Goal: Task Accomplishment & Management: Manage account settings

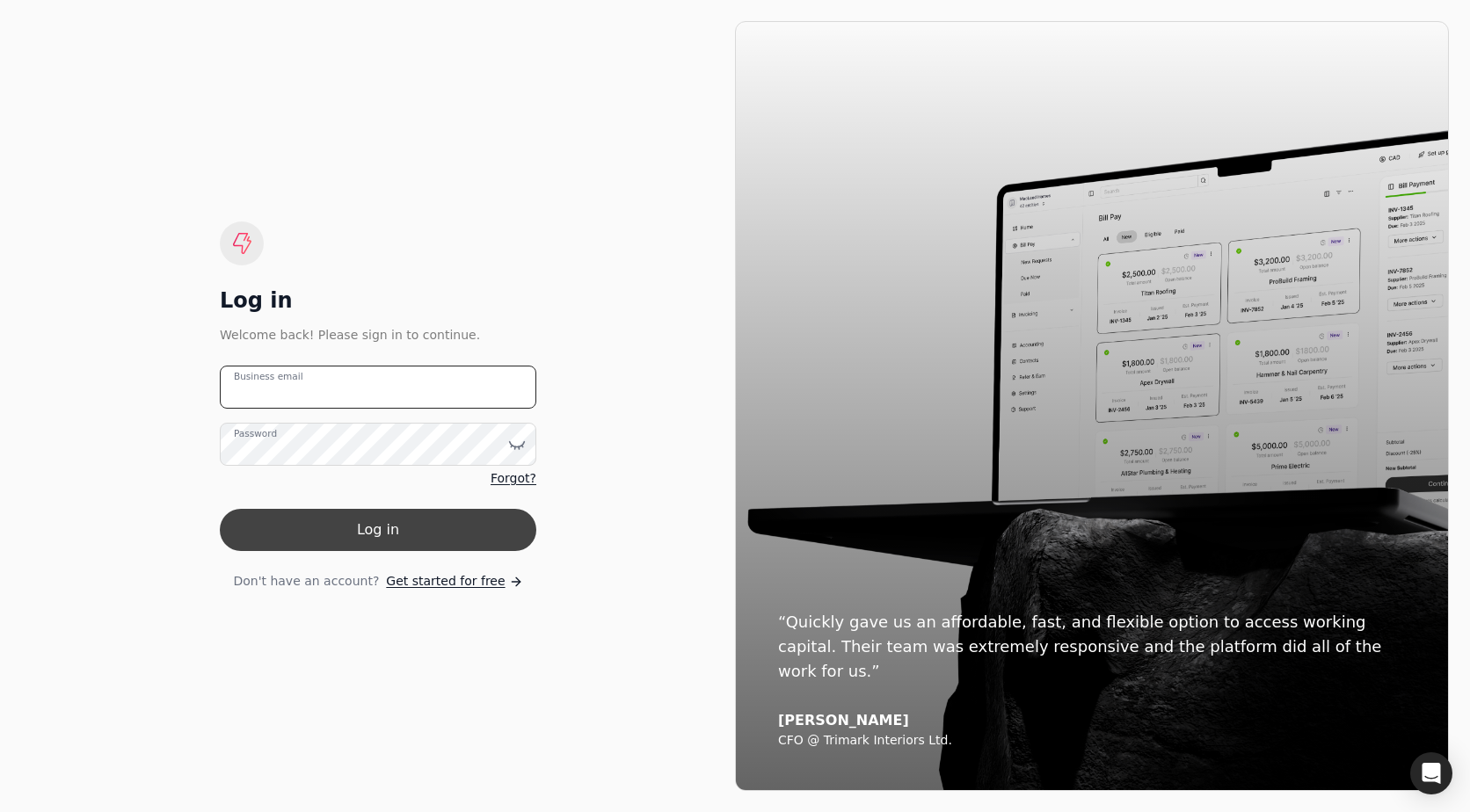
type email "[EMAIL_ADDRESS][DOMAIN_NAME]"
click at [373, 513] on button "Log in" at bounding box center [378, 529] width 316 height 42
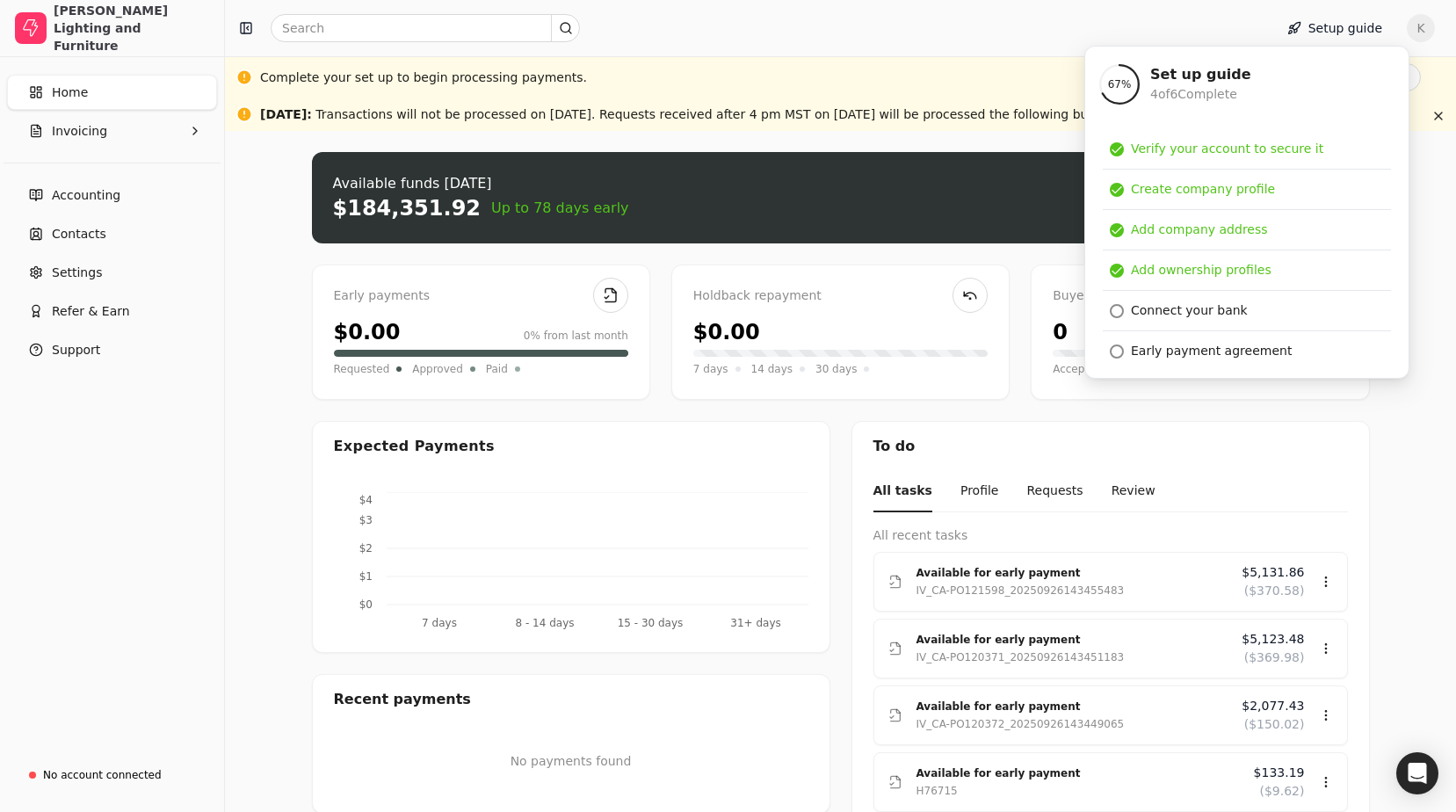
click at [471, 250] on div "Upload file: Drag your invoice here to upload or browse for files Available fun…" at bounding box center [841, 543] width 1058 height 784
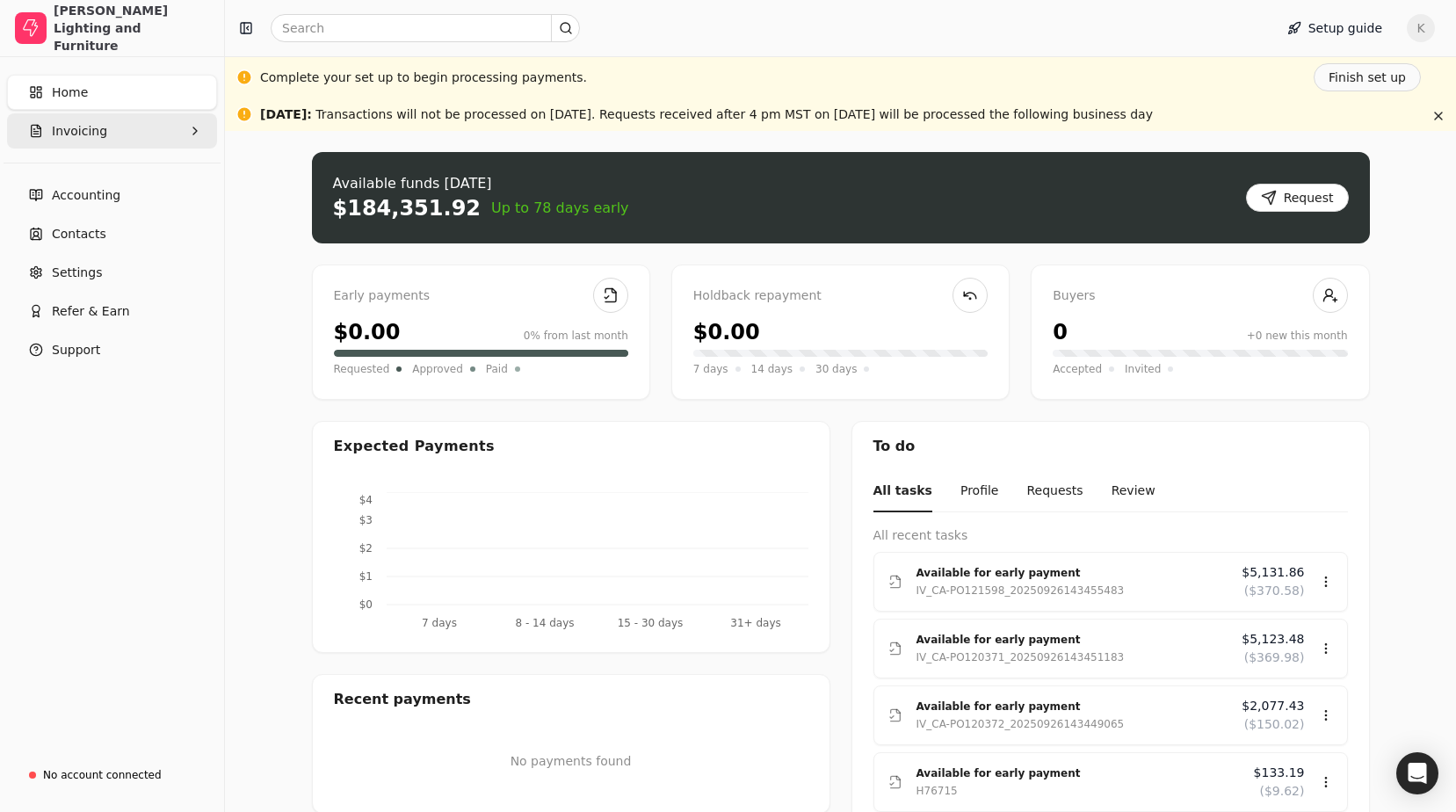
click at [93, 133] on span "Invoicing" at bounding box center [80, 131] width 56 height 19
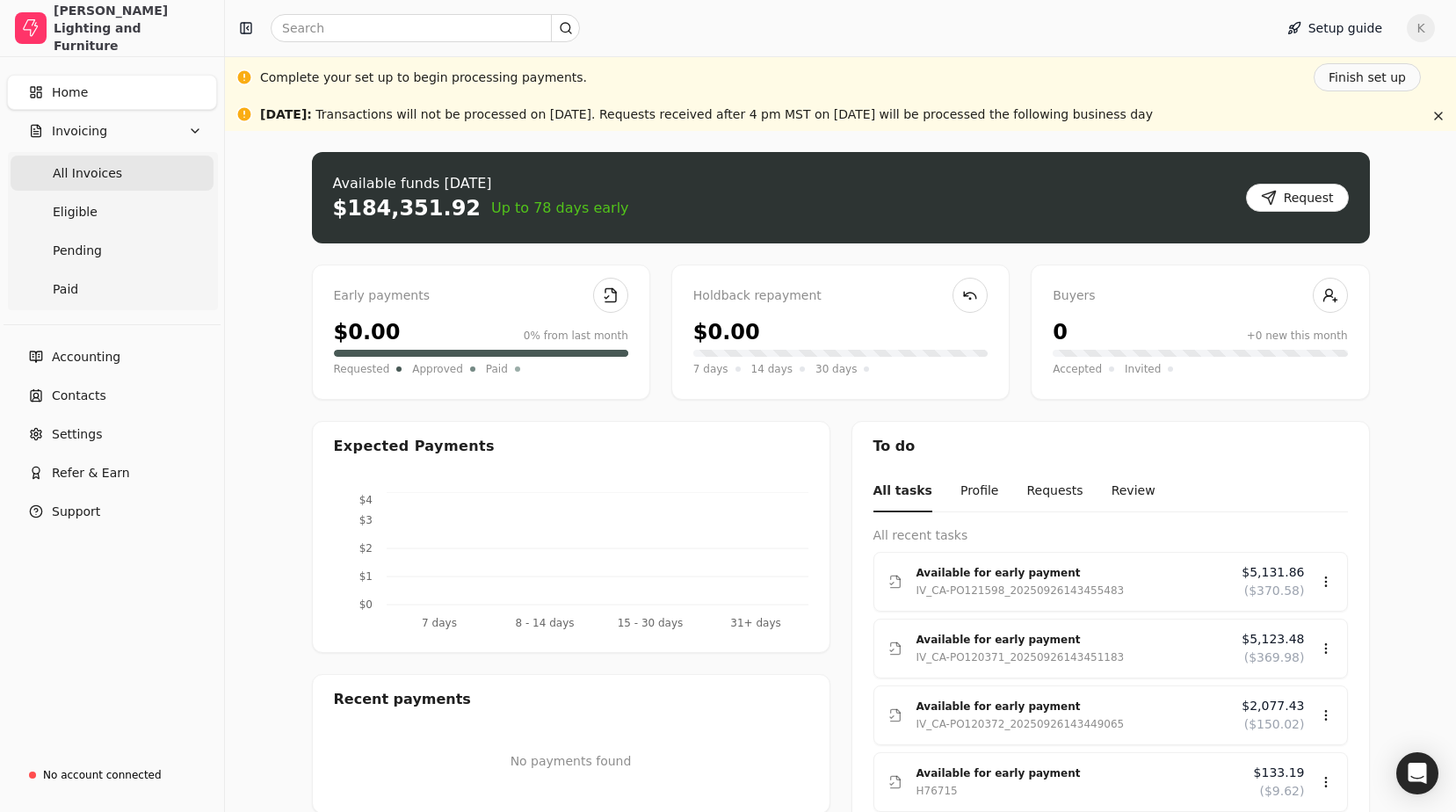
click at [84, 179] on span "All Invoices" at bounding box center [87, 173] width 69 height 19
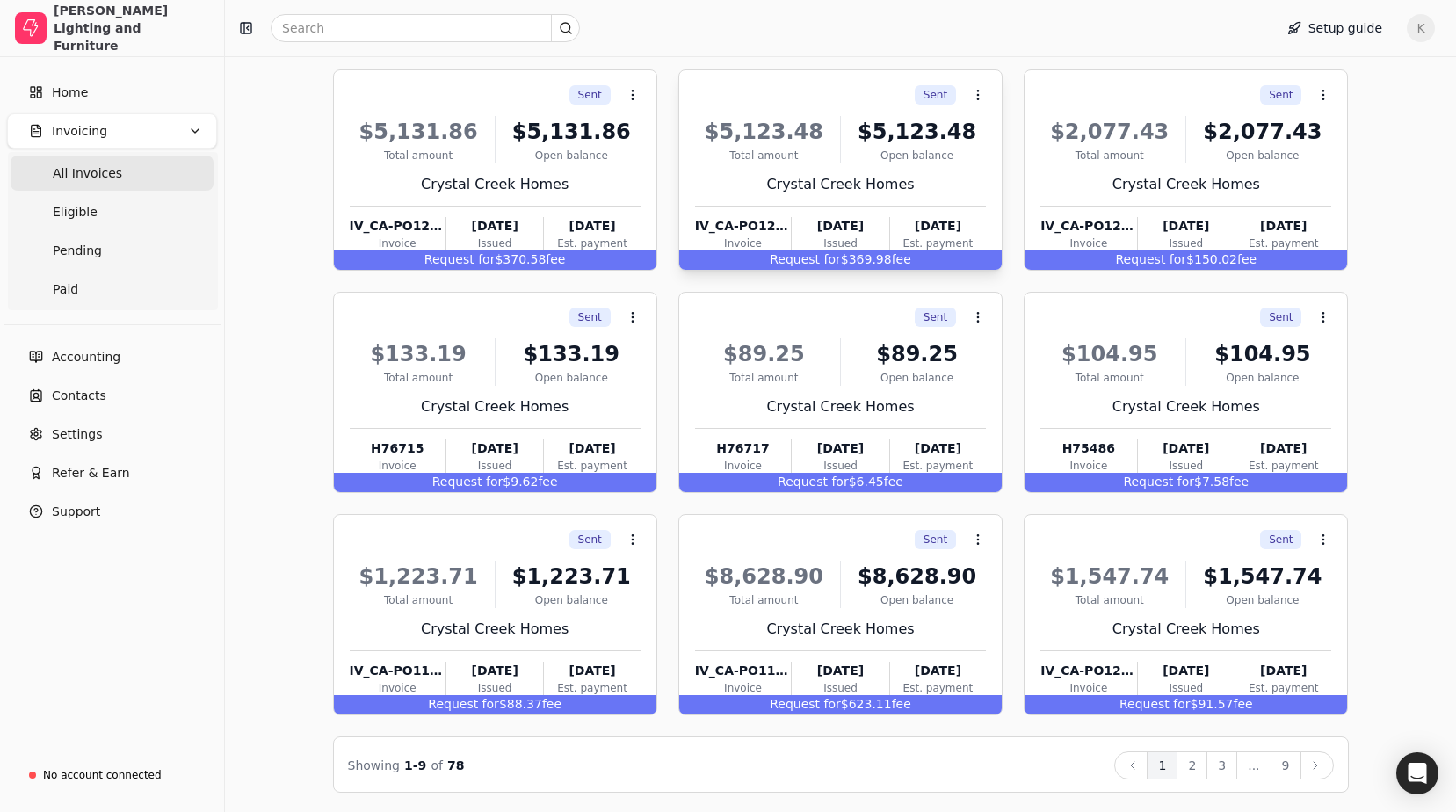
scroll to position [182, 0]
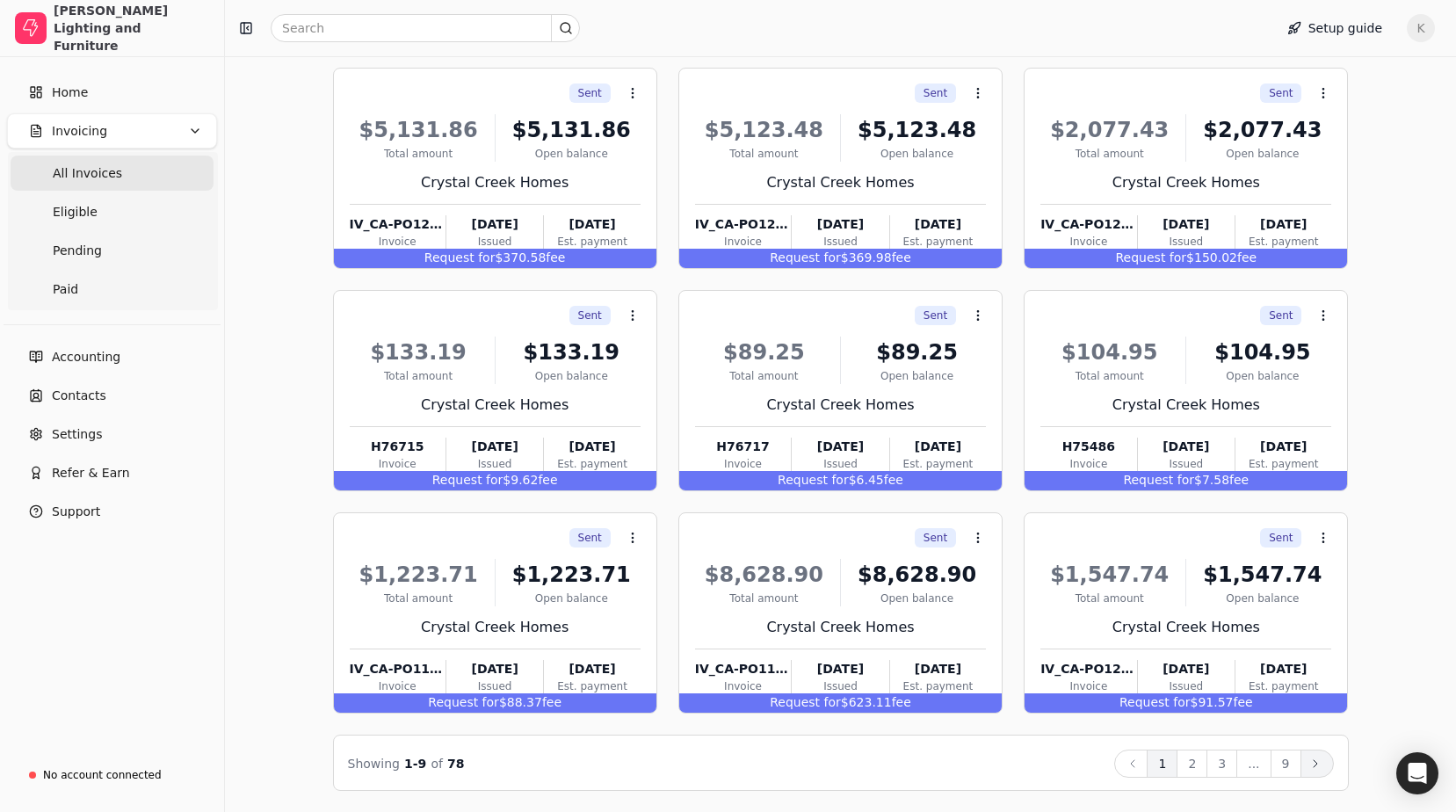
click at [1312, 759] on icon at bounding box center [1316, 763] width 14 height 14
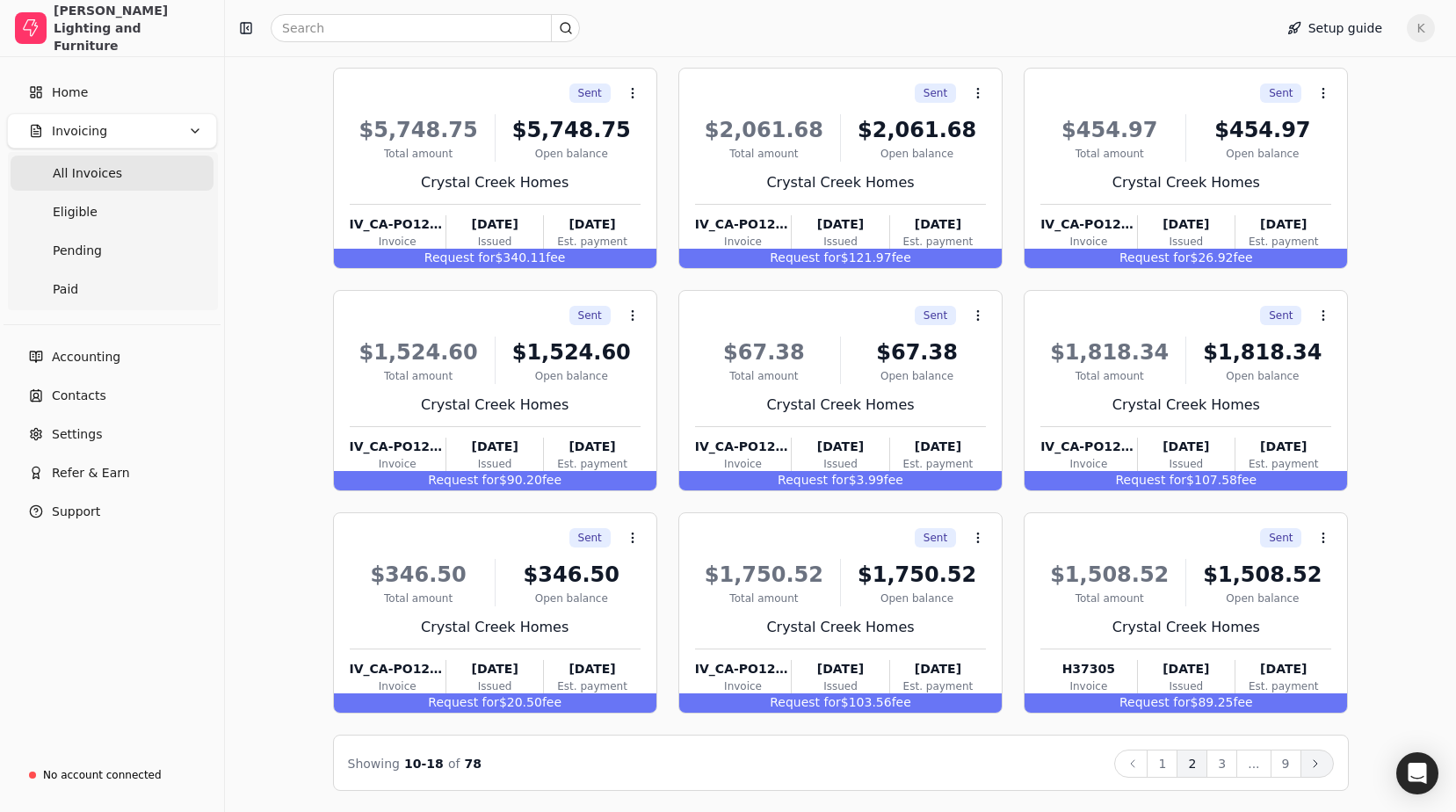
click at [1317, 756] on icon at bounding box center [1316, 763] width 14 height 14
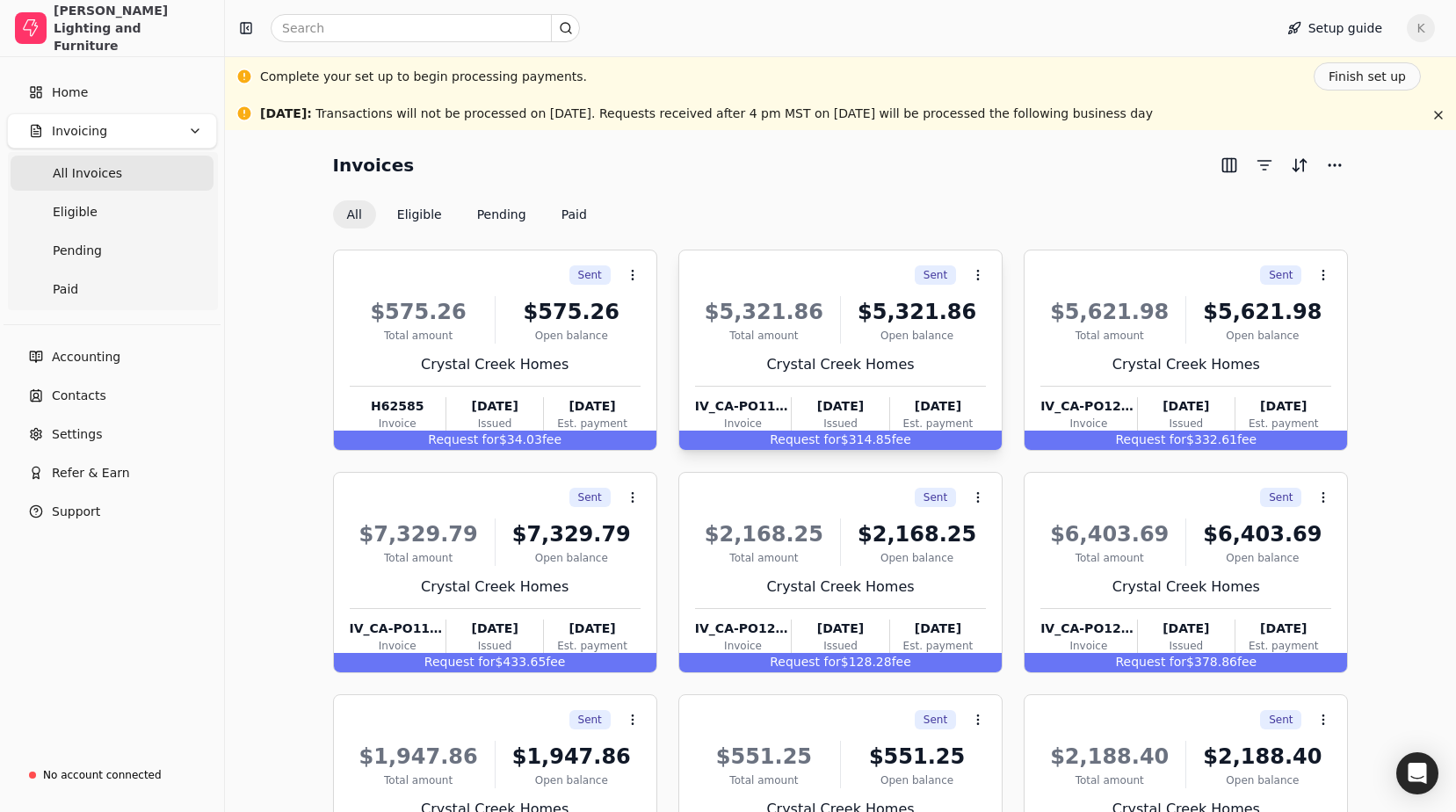
scroll to position [0, 0]
click at [427, 218] on button "Eligible" at bounding box center [419, 215] width 73 height 28
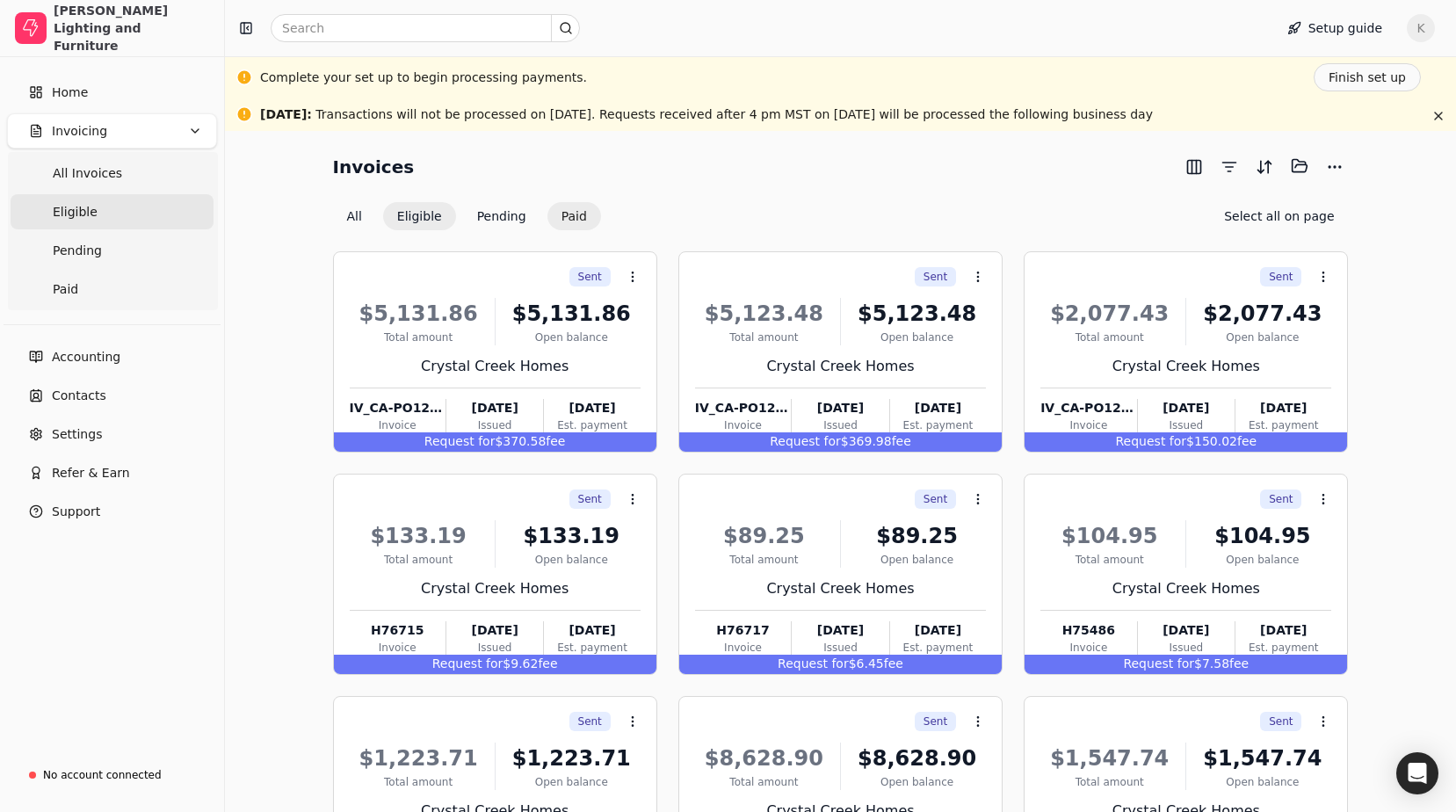
click at [563, 219] on button "Paid" at bounding box center [574, 216] width 54 height 28
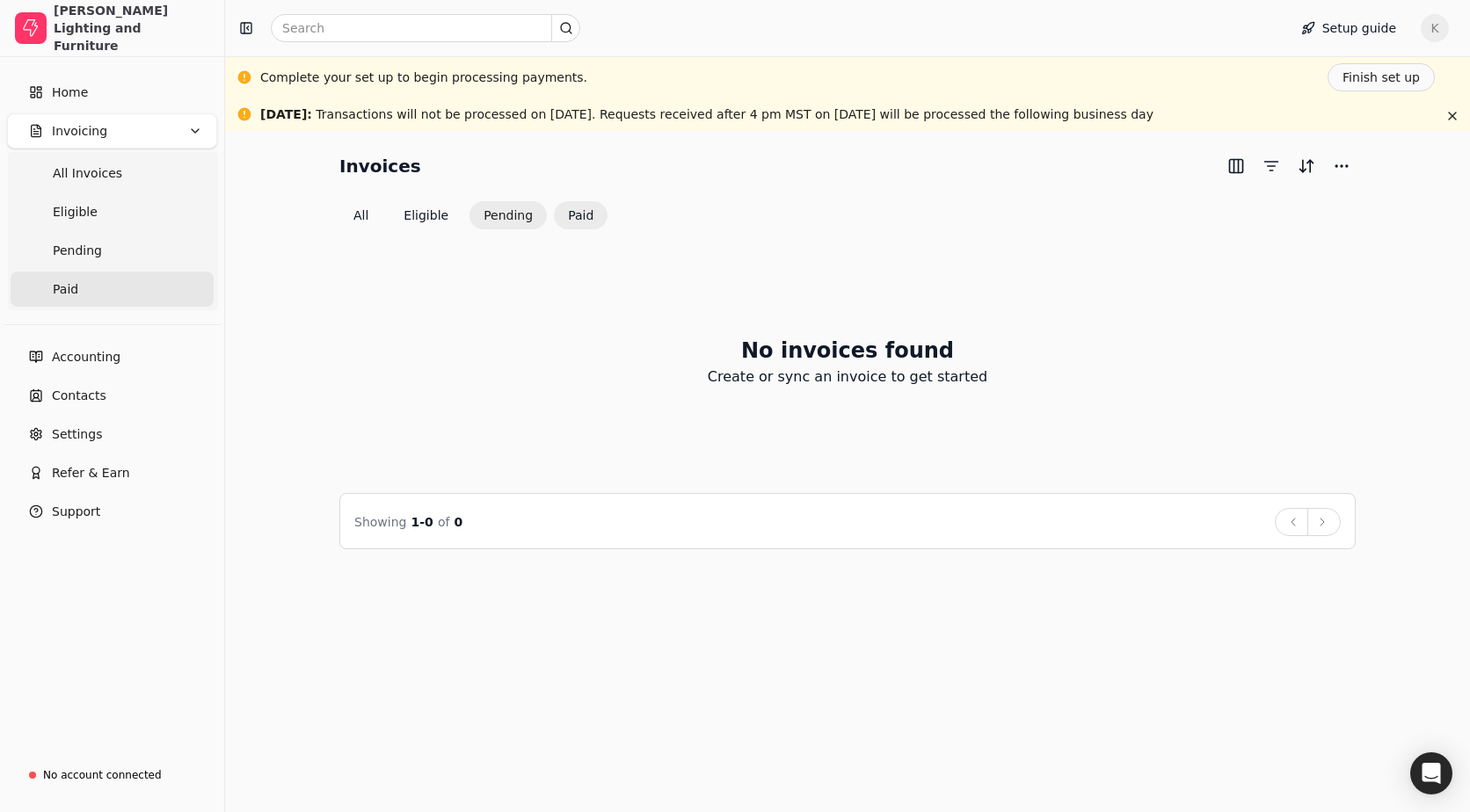
click at [502, 220] on button "Pending" at bounding box center [508, 215] width 77 height 28
click at [419, 220] on button "Eligible" at bounding box center [425, 215] width 73 height 28
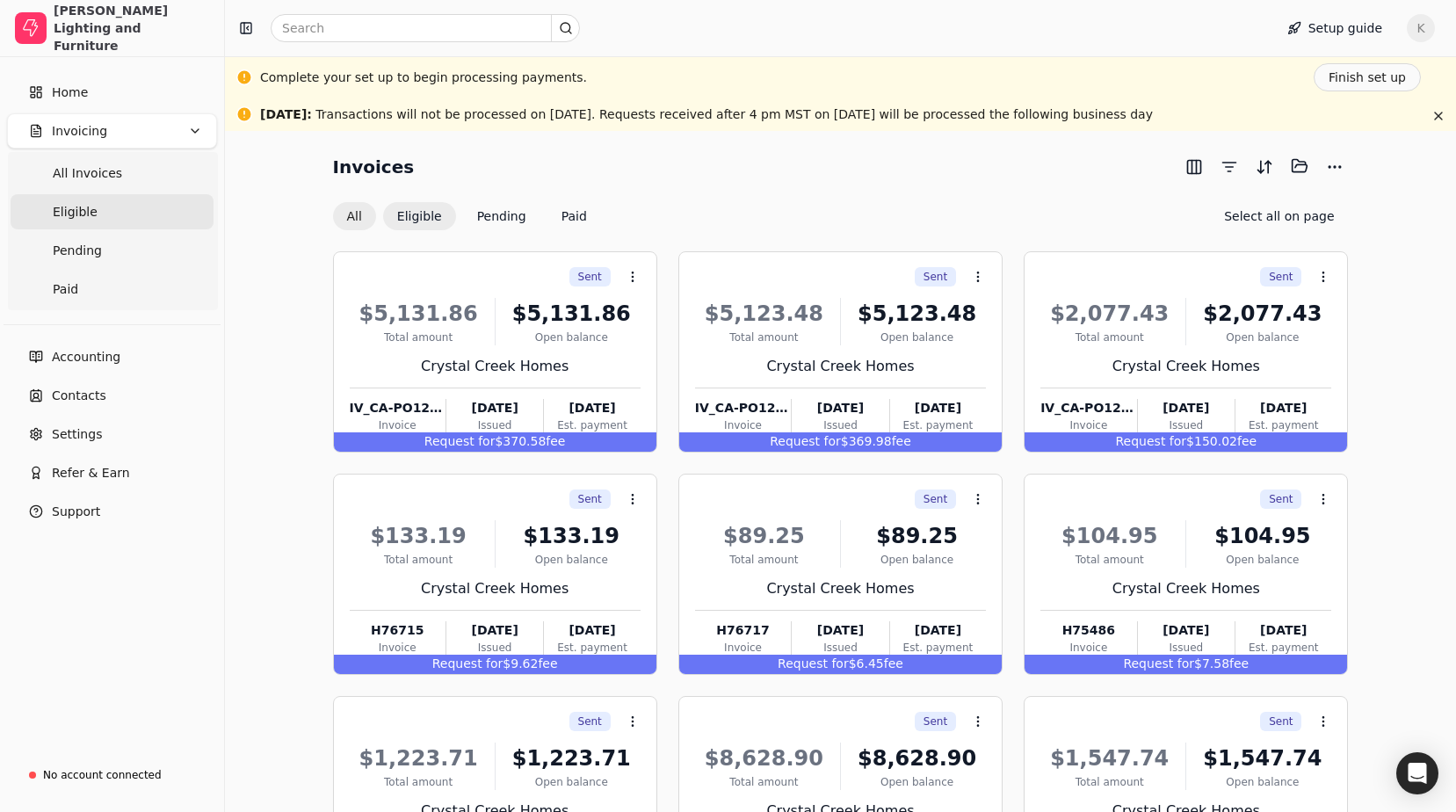
click at [344, 220] on button "All" at bounding box center [355, 216] width 43 height 28
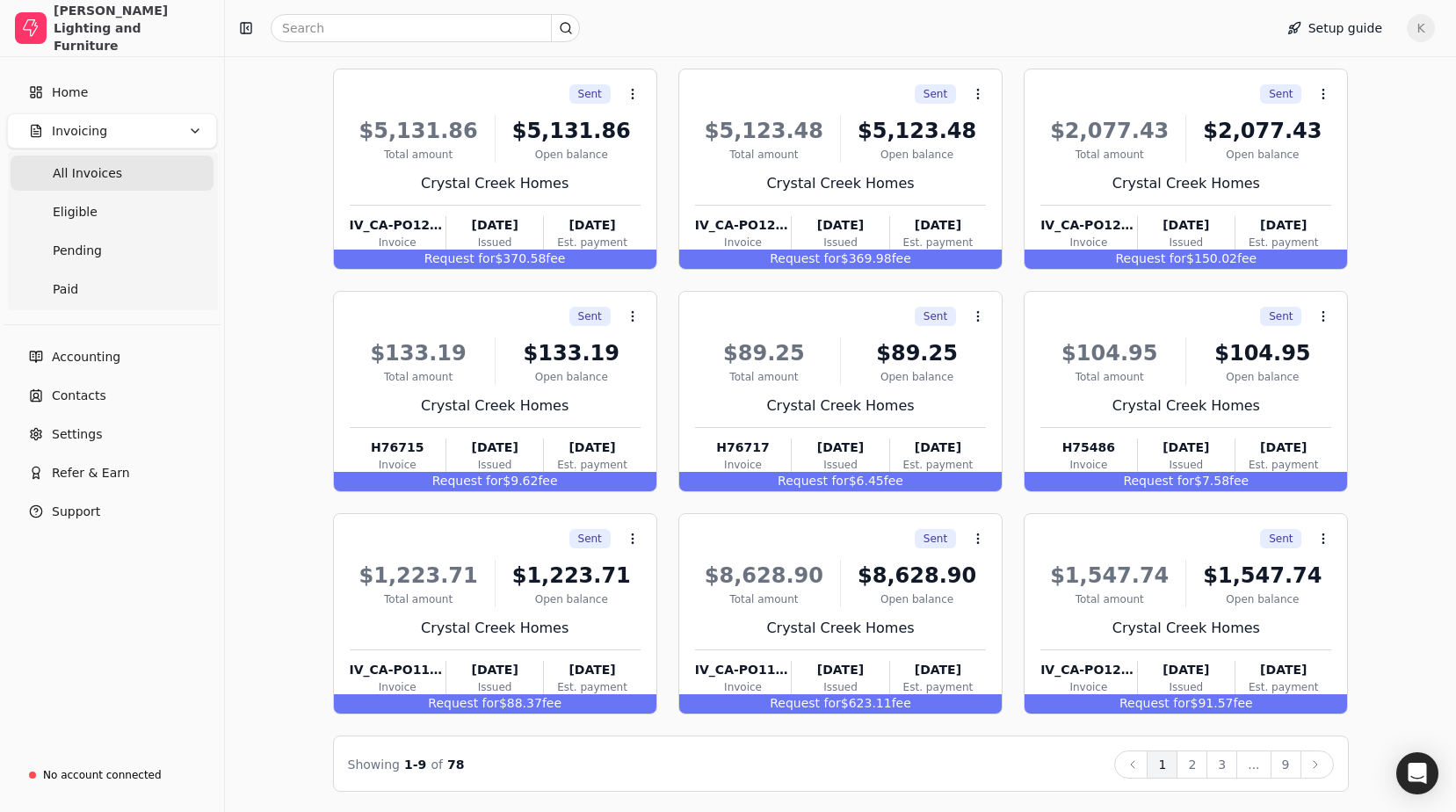
scroll to position [182, 0]
click at [1206, 755] on button "2" at bounding box center [1192, 763] width 31 height 28
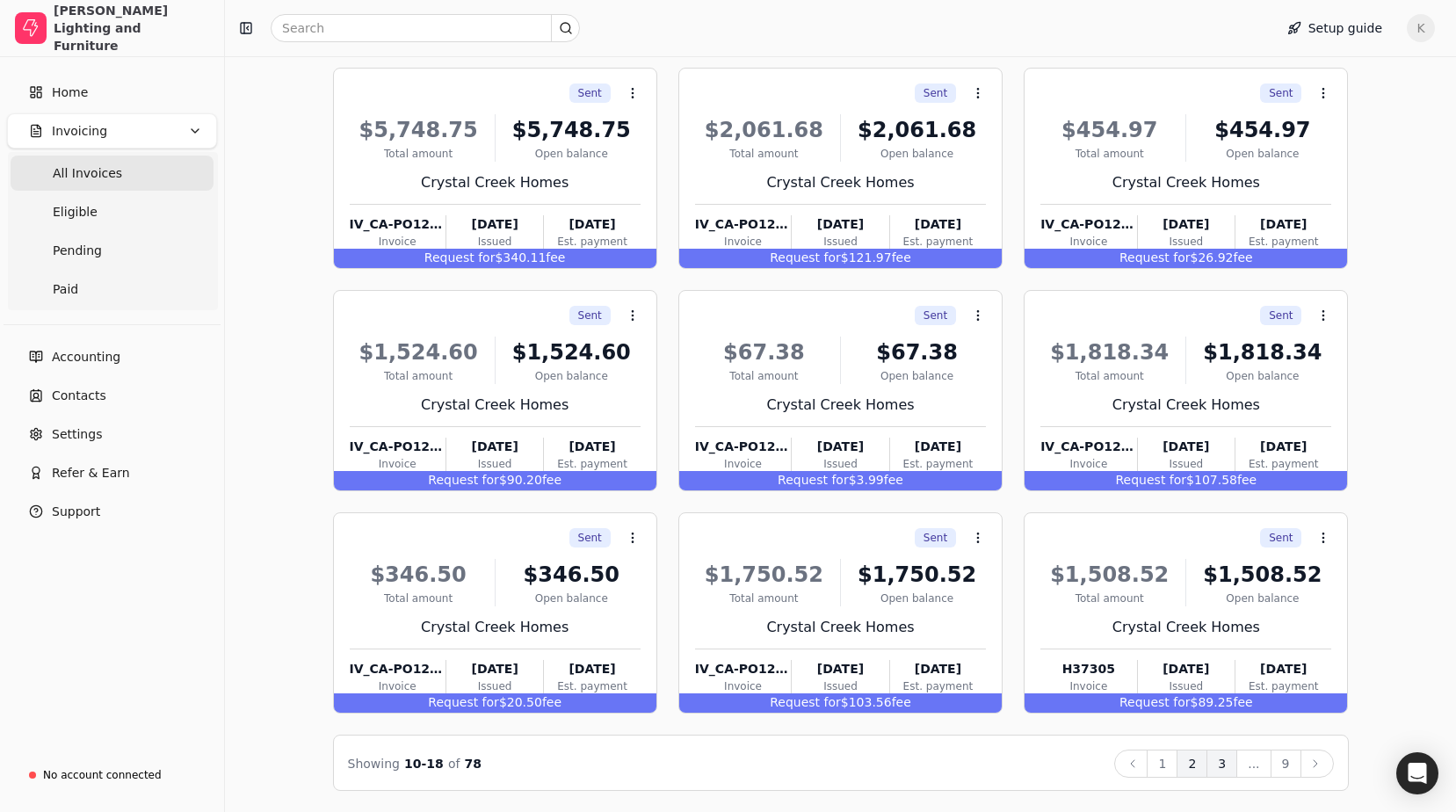
click at [1218, 772] on button "3" at bounding box center [1222, 763] width 31 height 28
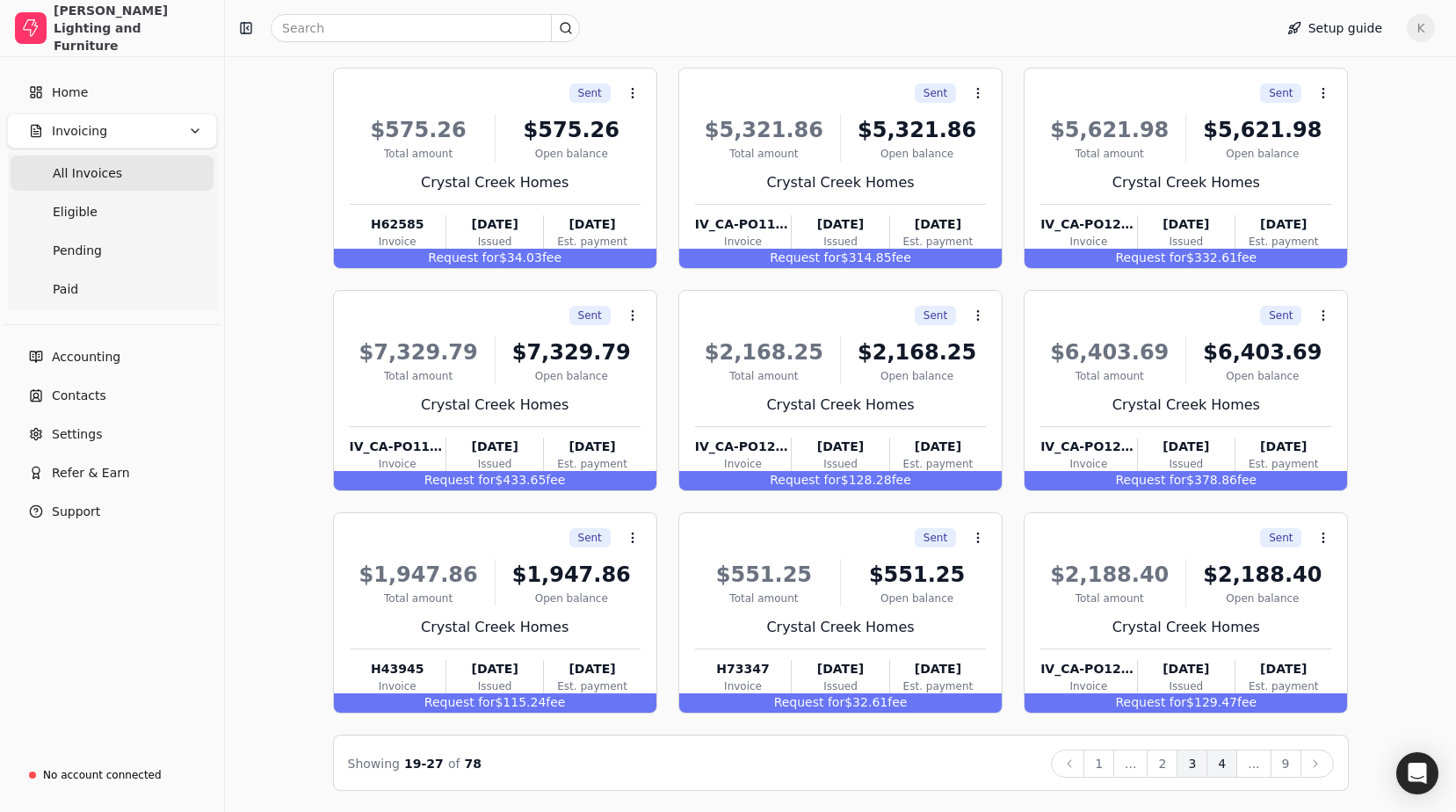
click at [1228, 763] on button "4" at bounding box center [1222, 763] width 31 height 28
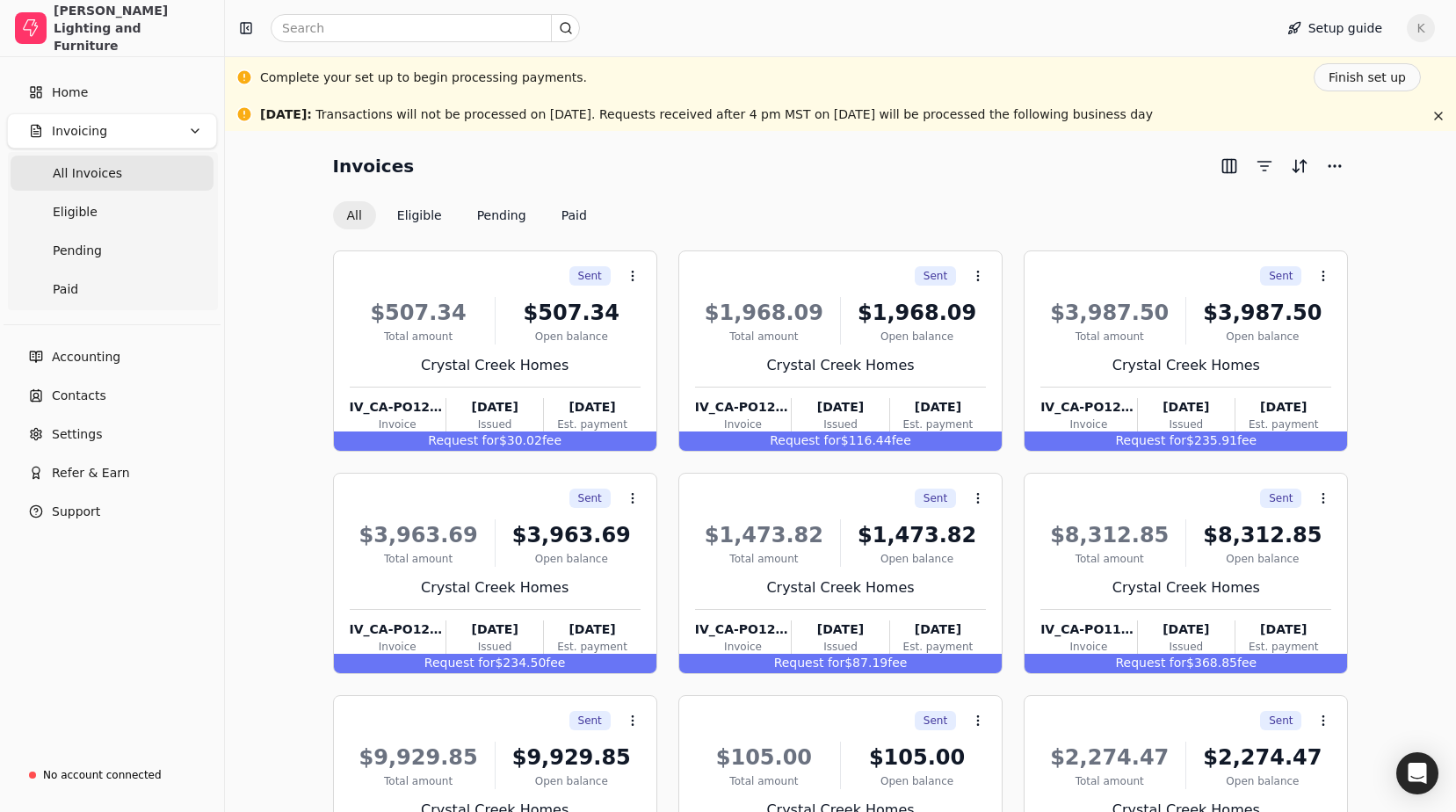
click at [354, 219] on button "All" at bounding box center [355, 215] width 43 height 28
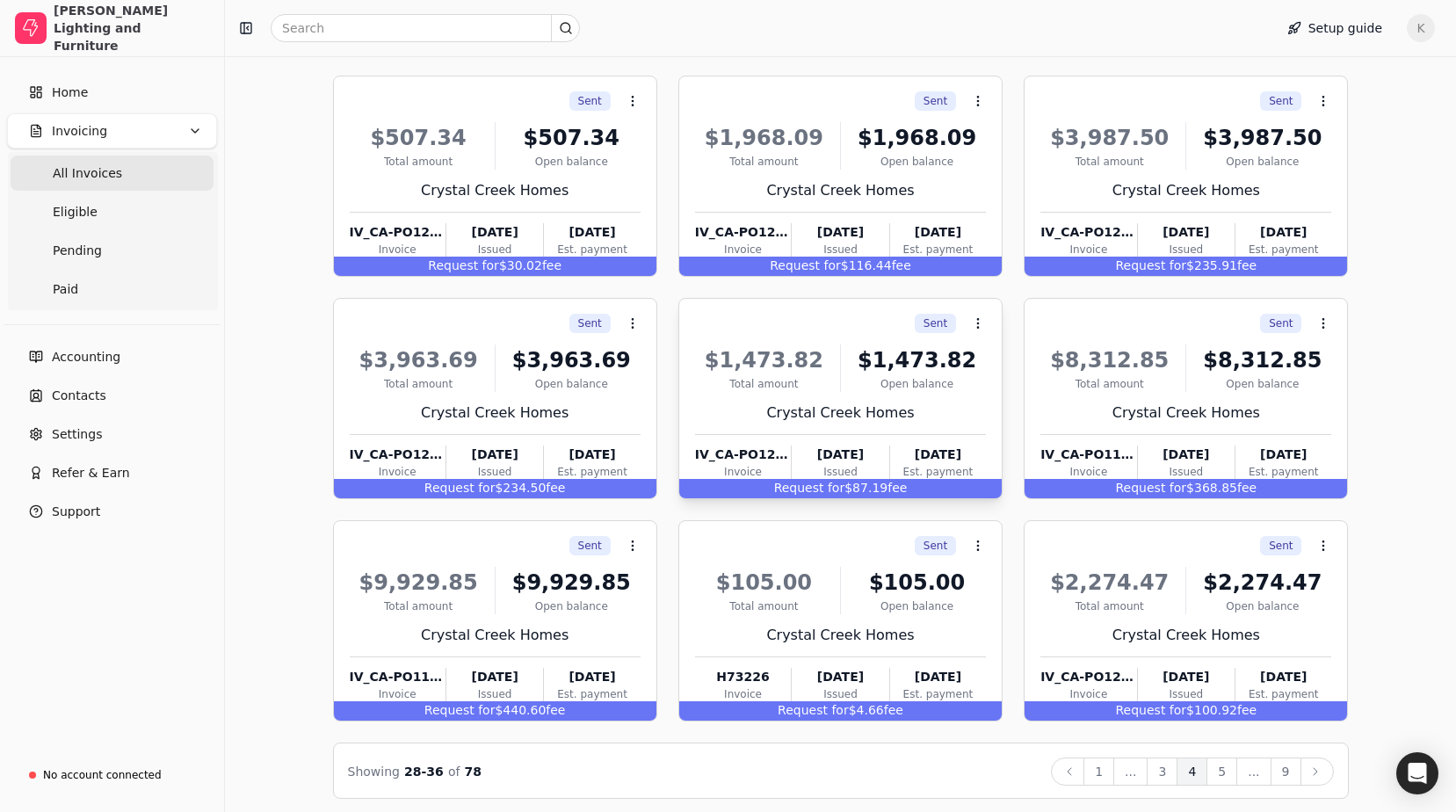
scroll to position [182, 0]
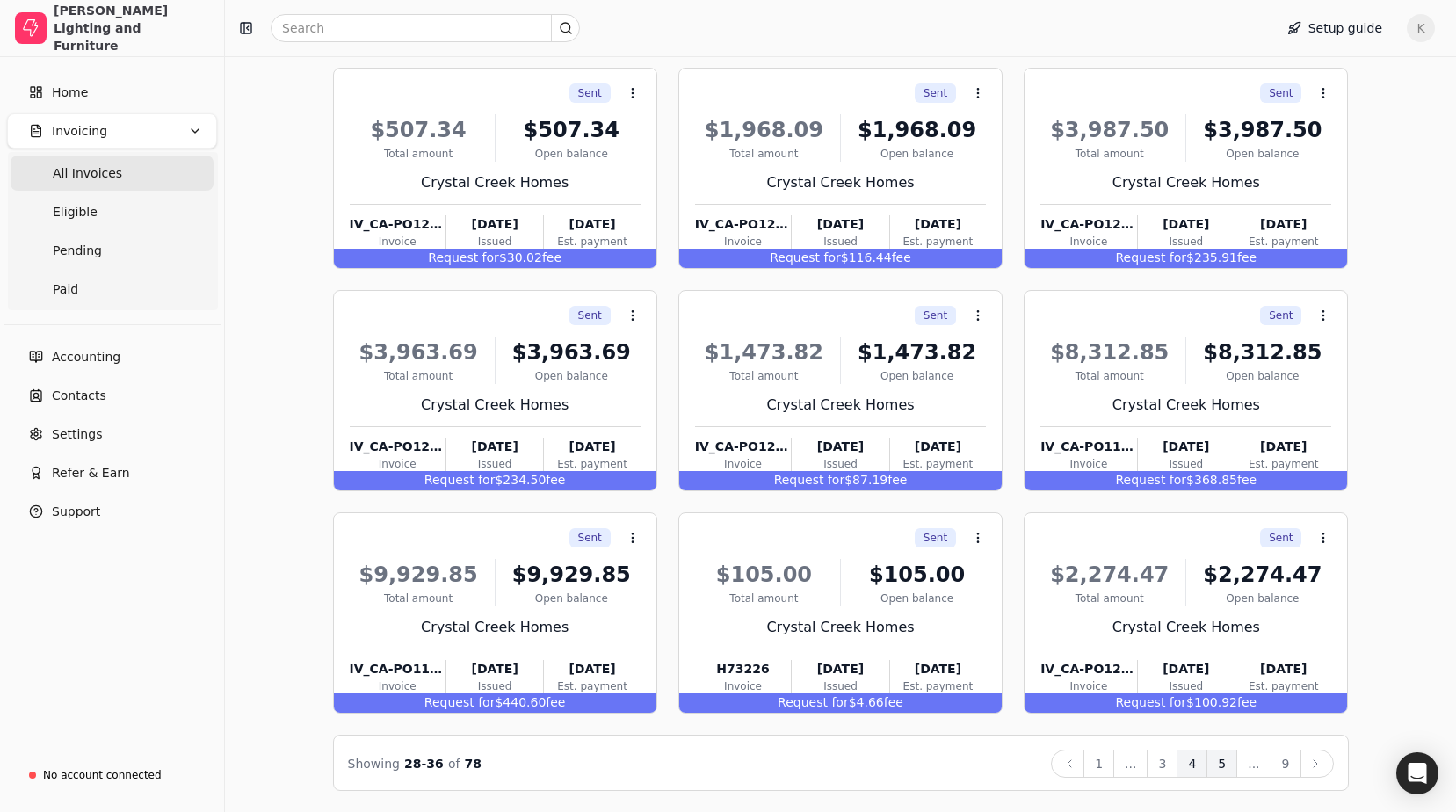
click at [1226, 767] on button "5" at bounding box center [1222, 763] width 31 height 28
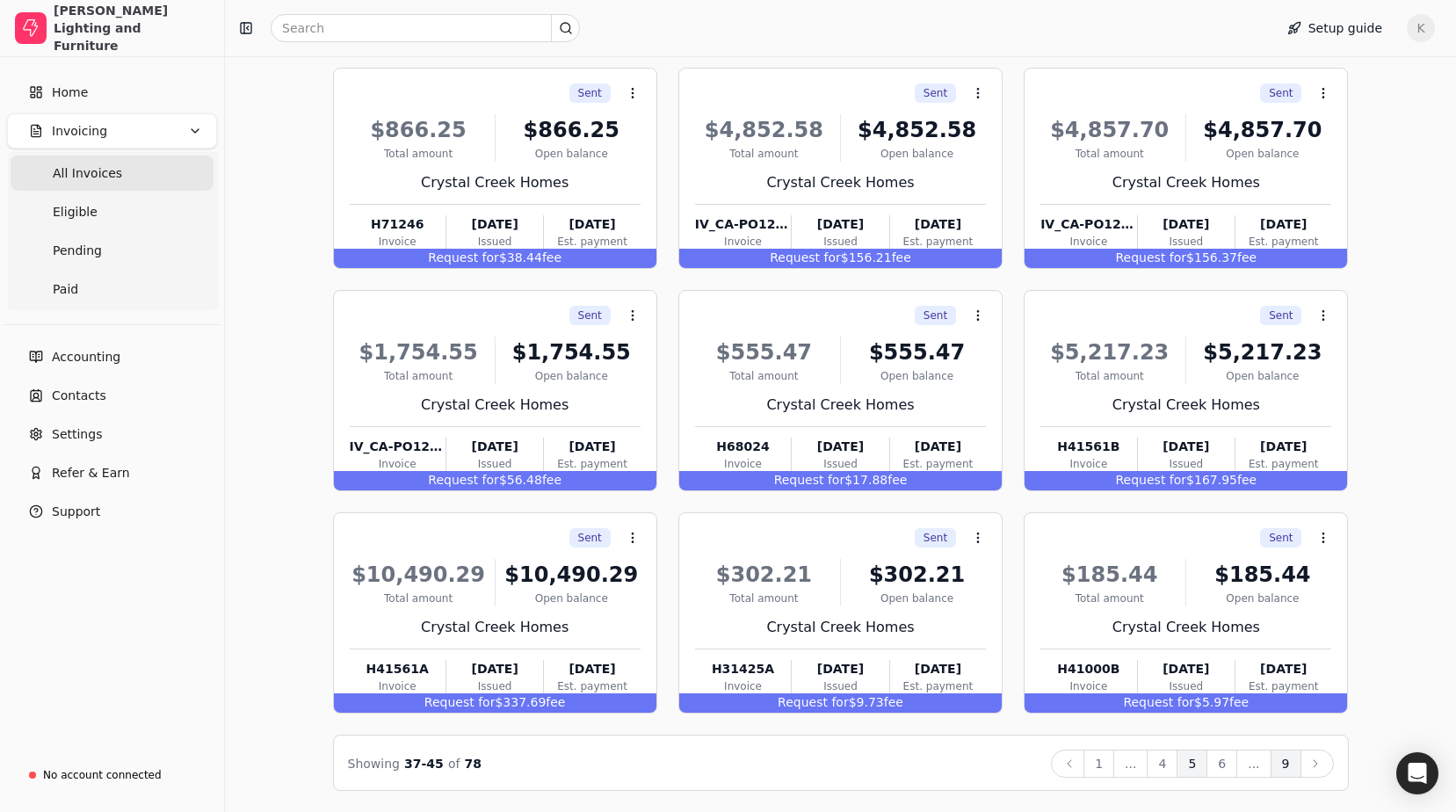
click at [1286, 759] on button "9" at bounding box center [1285, 763] width 31 height 28
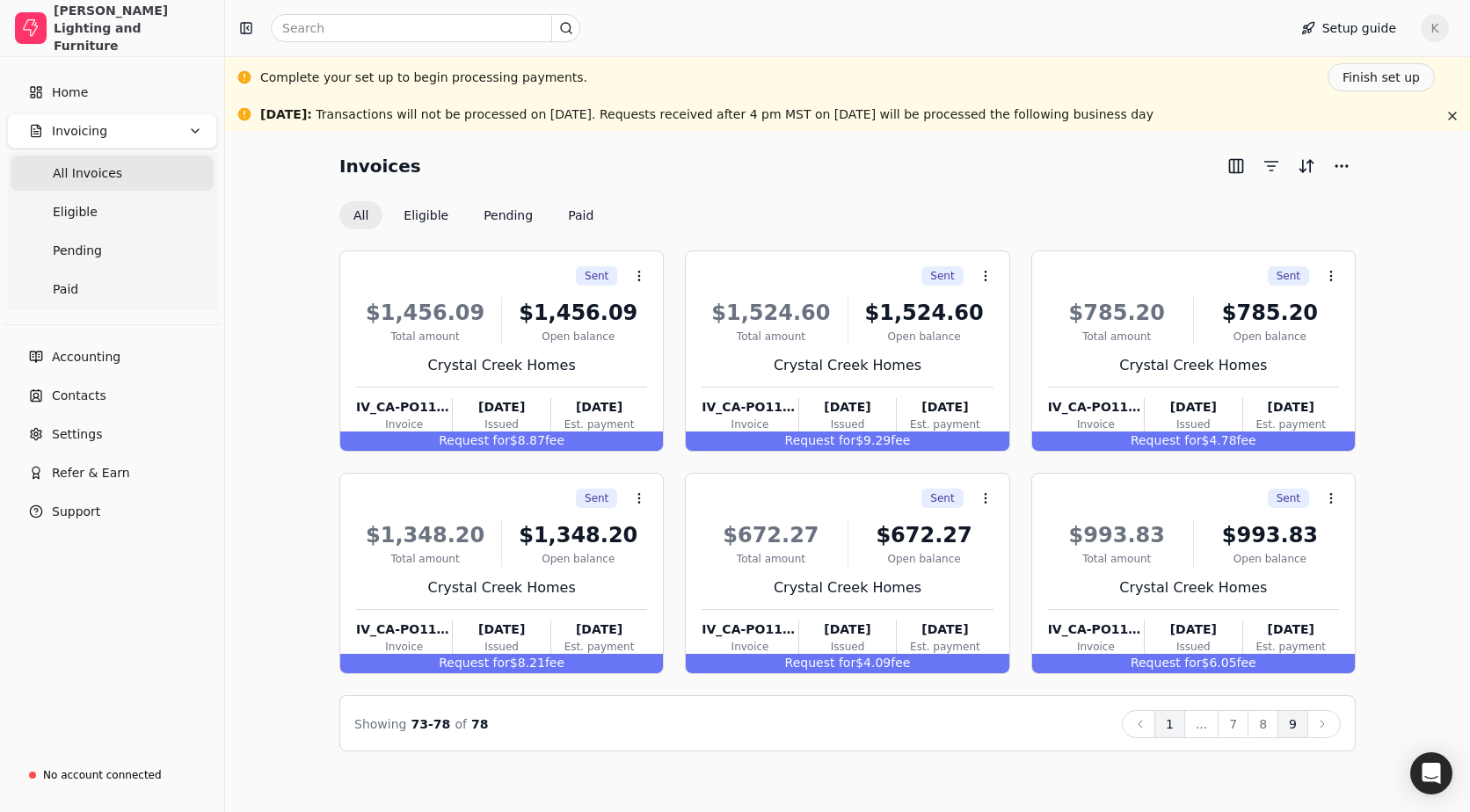
click at [1173, 719] on button "1" at bounding box center [1169, 723] width 31 height 28
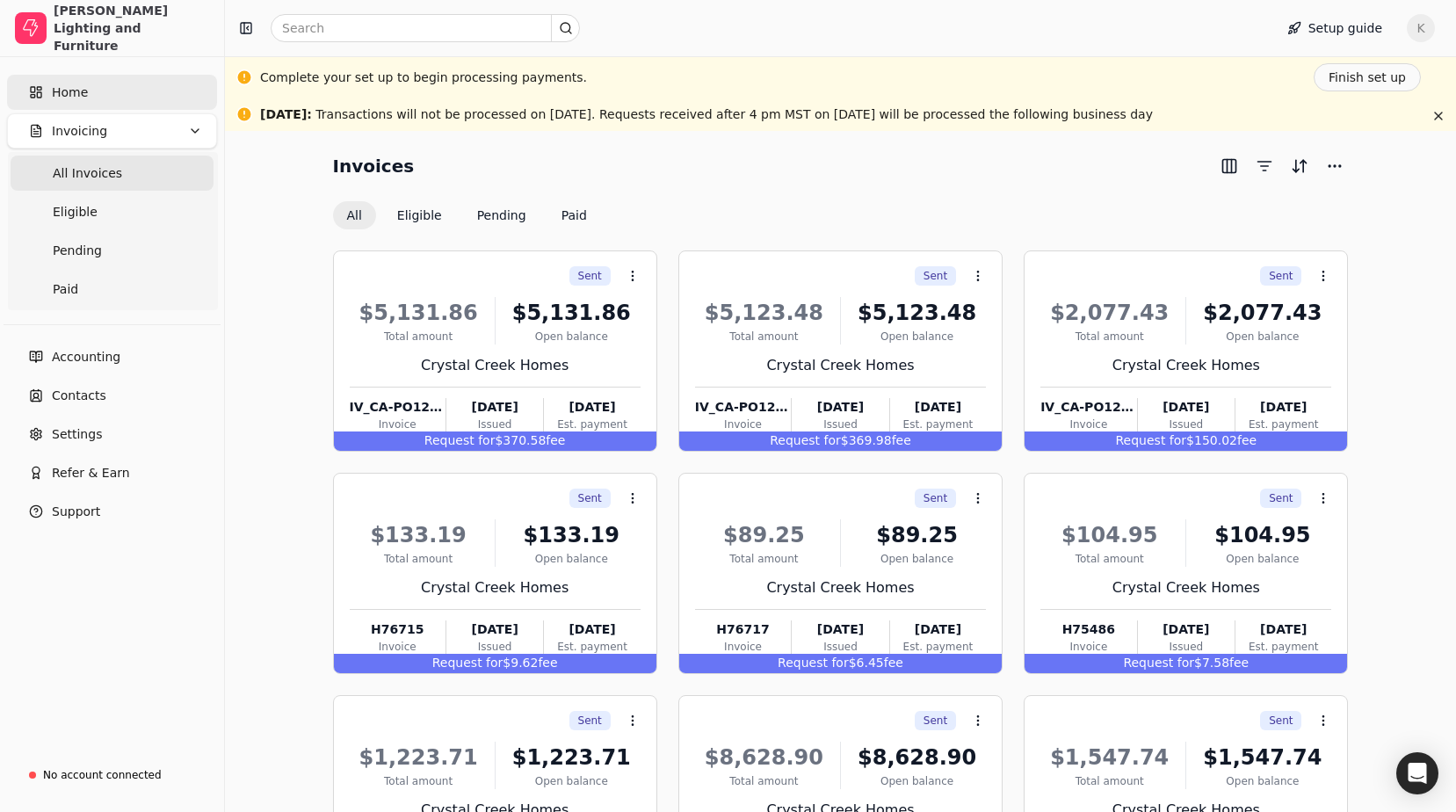
click at [104, 98] on link "Home" at bounding box center [112, 92] width 210 height 35
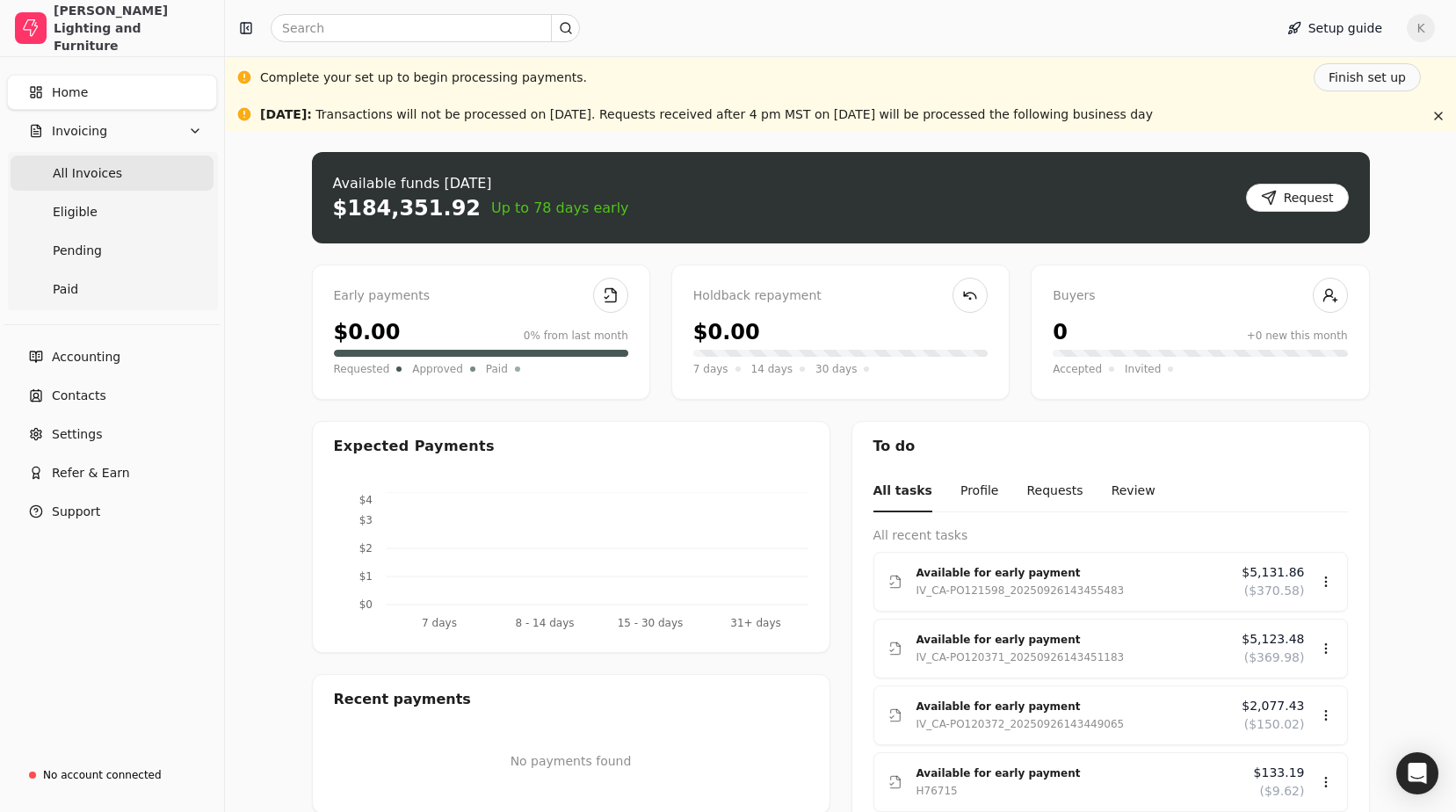
click at [110, 186] on Invoices "All Invoices" at bounding box center [112, 172] width 203 height 35
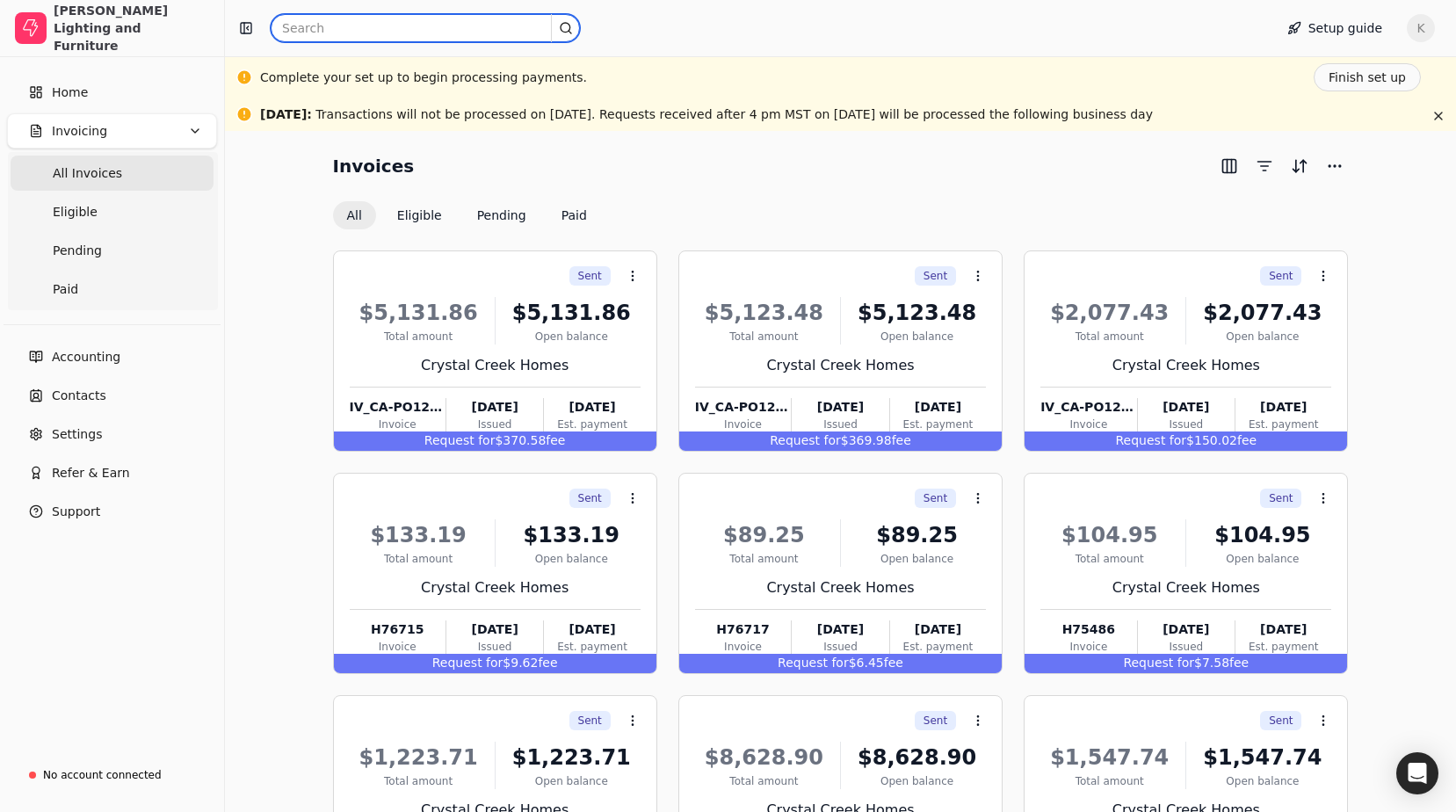
click at [350, 33] on input "text" at bounding box center [425, 28] width 309 height 28
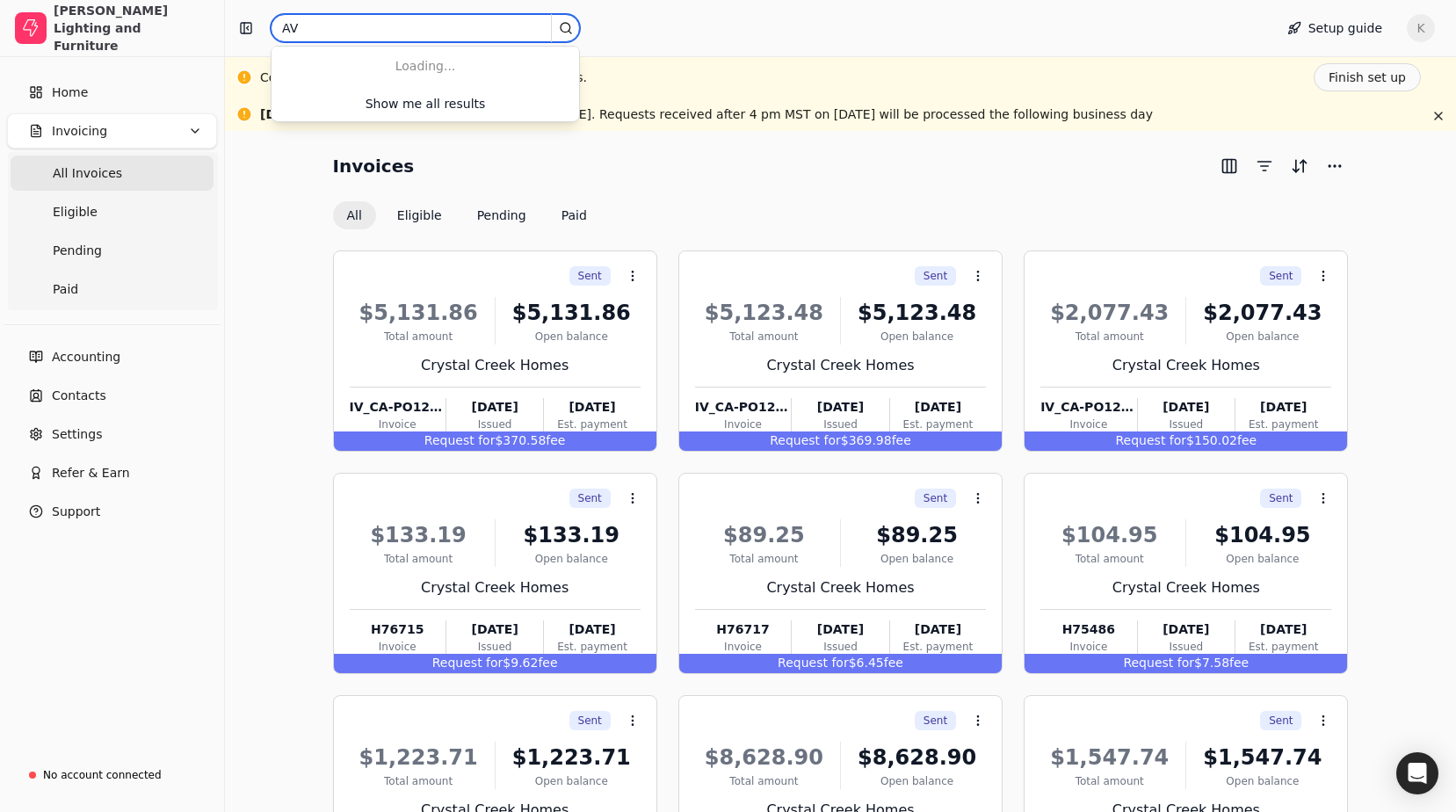
type input "A"
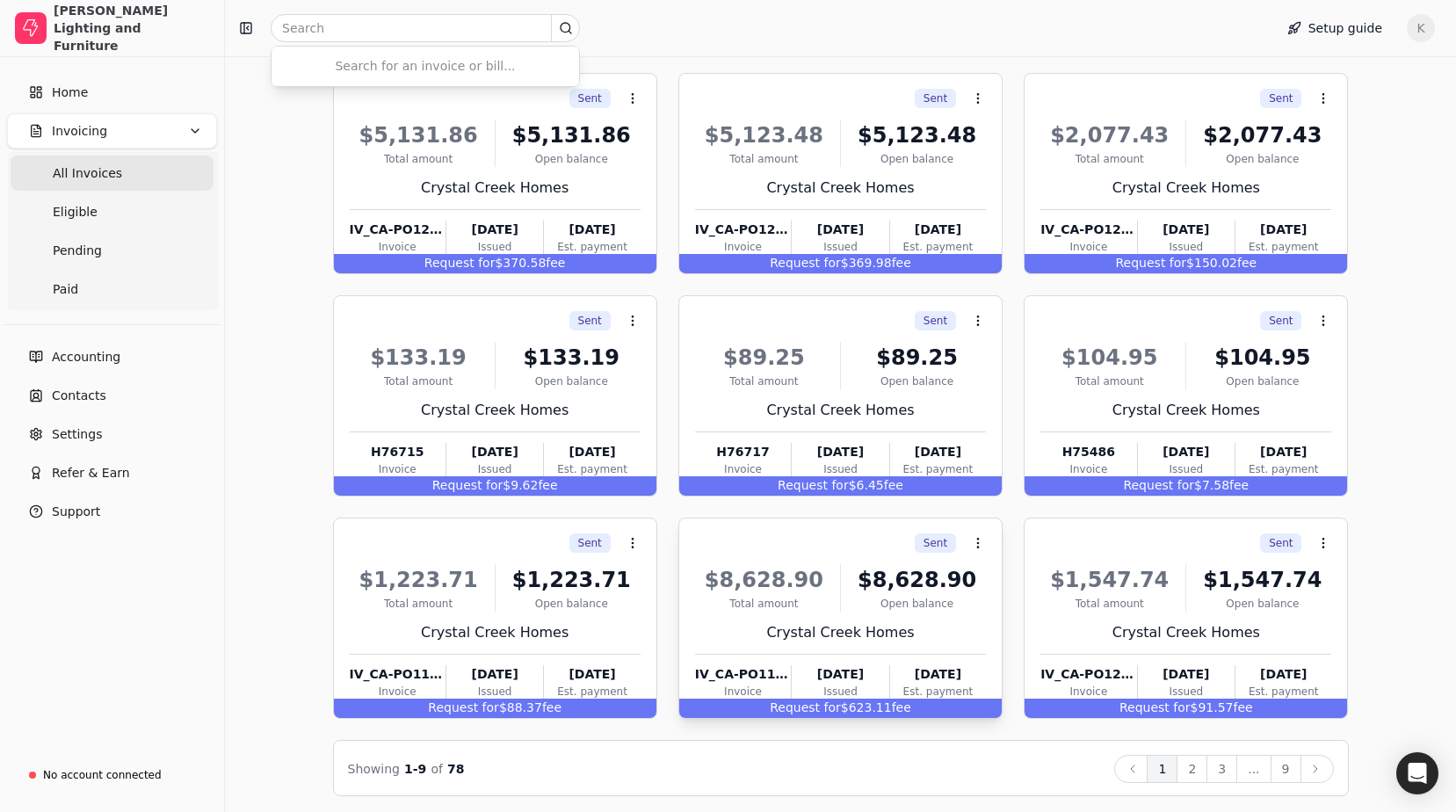
scroll to position [182, 0]
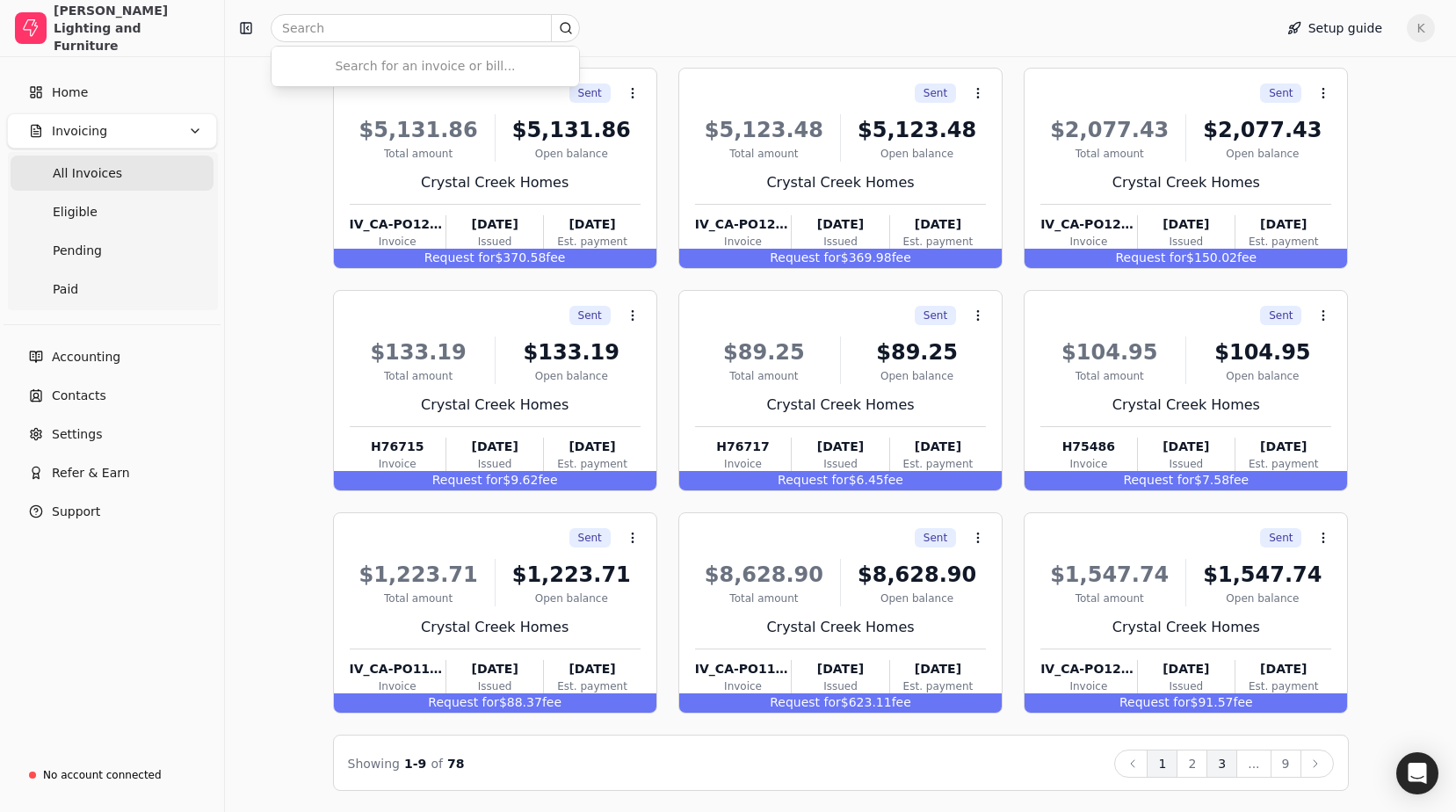
click at [1229, 764] on button "3" at bounding box center [1222, 763] width 31 height 28
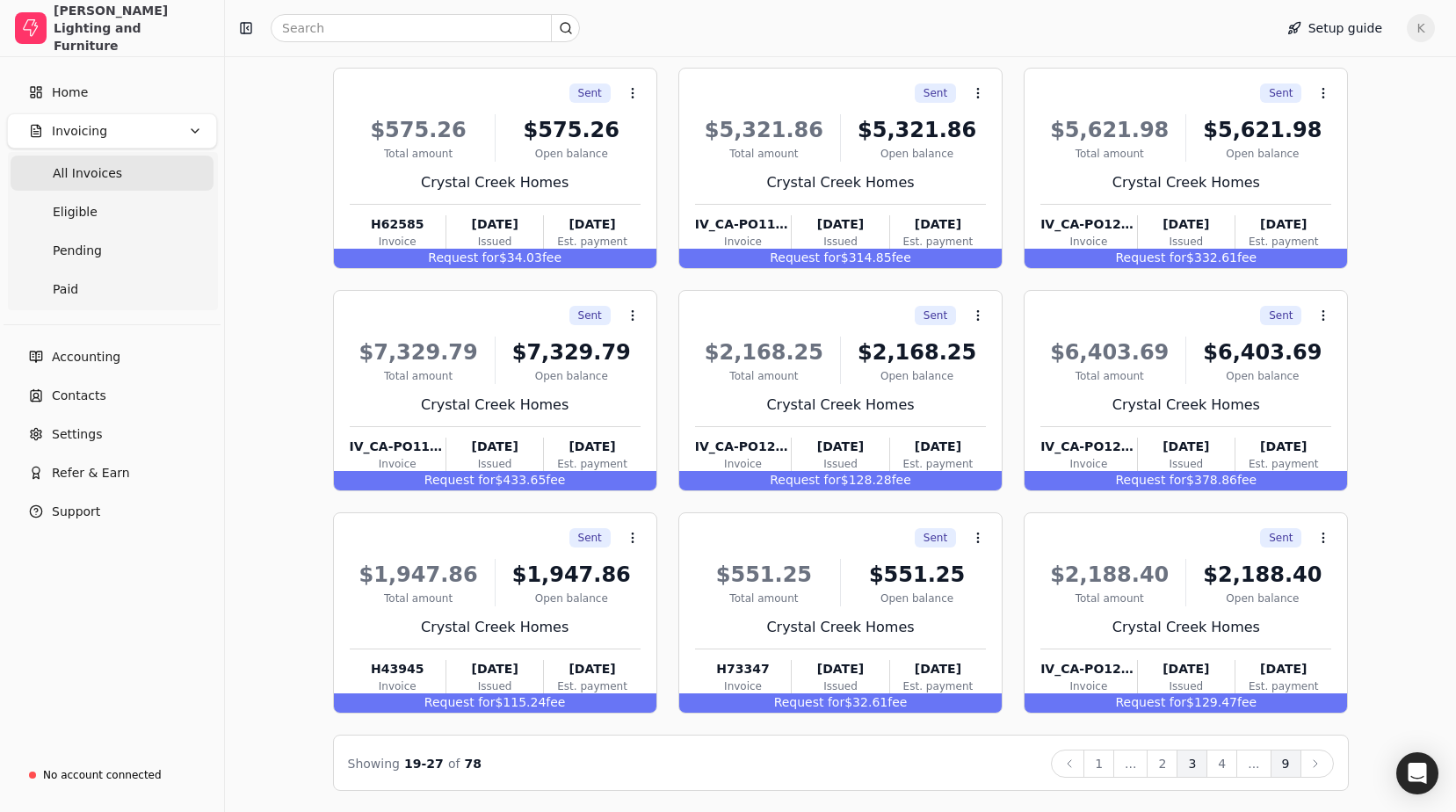
click at [1284, 765] on button "9" at bounding box center [1285, 763] width 31 height 28
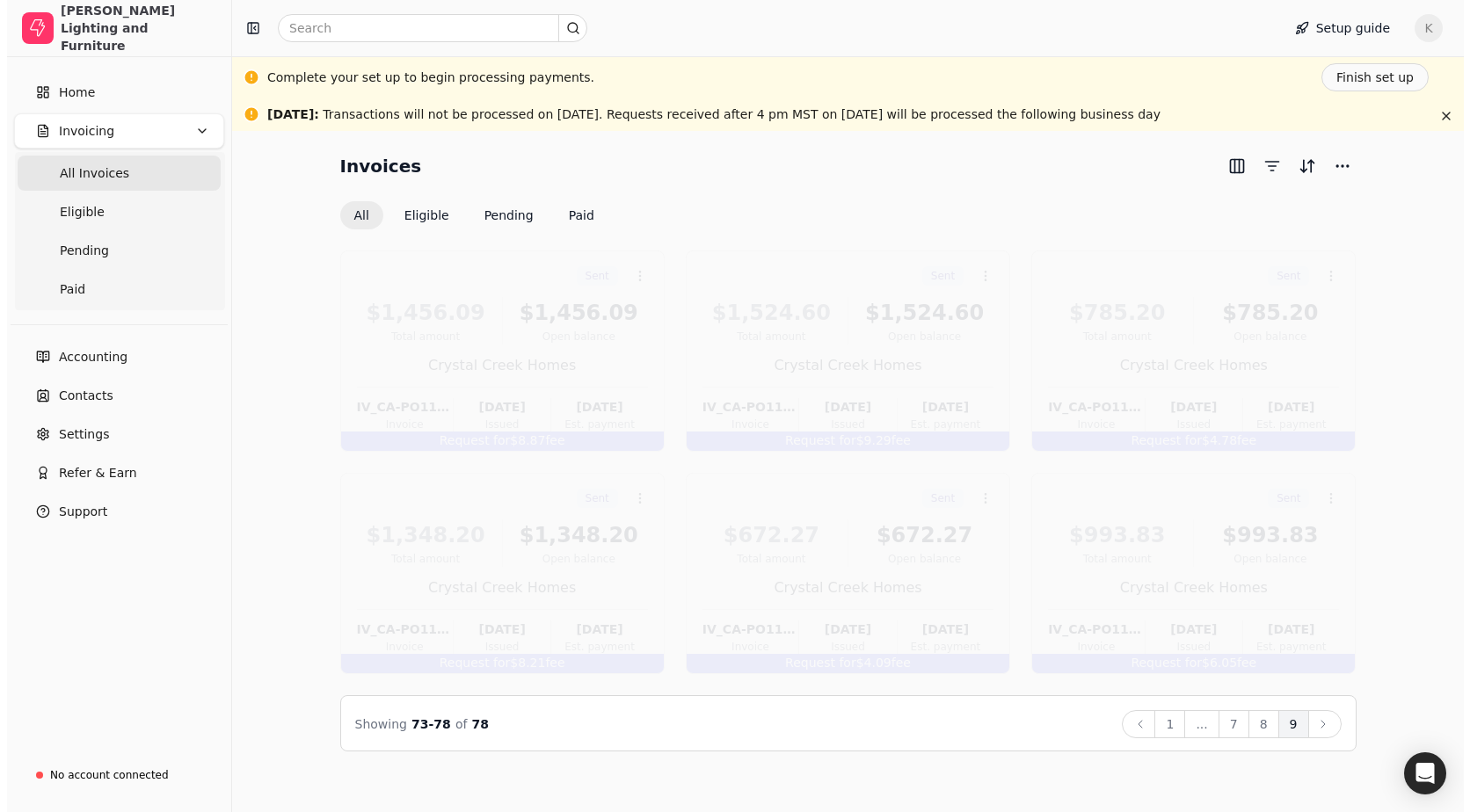
scroll to position [0, 0]
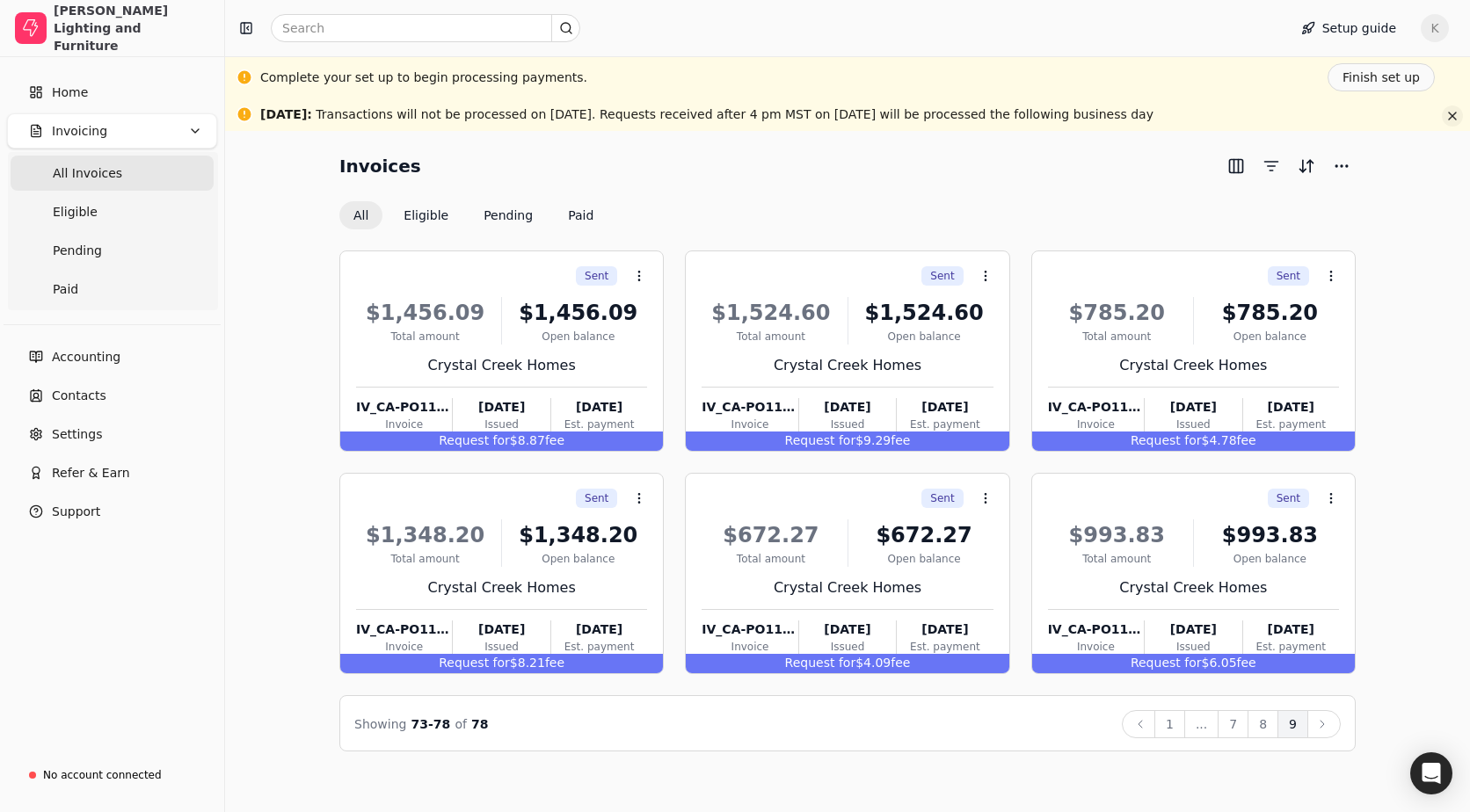
click at [1453, 114] on button "button" at bounding box center [1451, 115] width 21 height 21
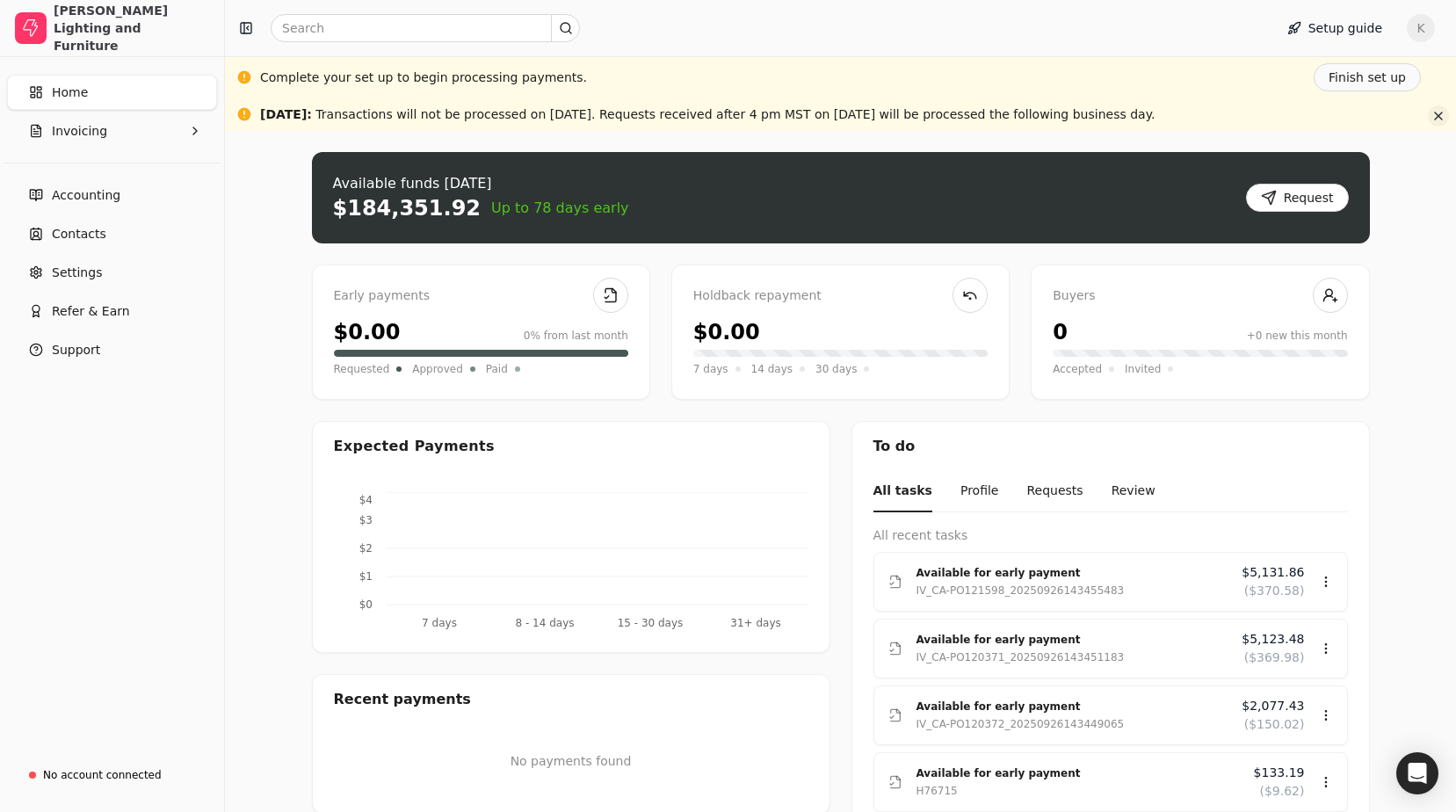
click at [1448, 118] on button "button" at bounding box center [1438, 115] width 21 height 21
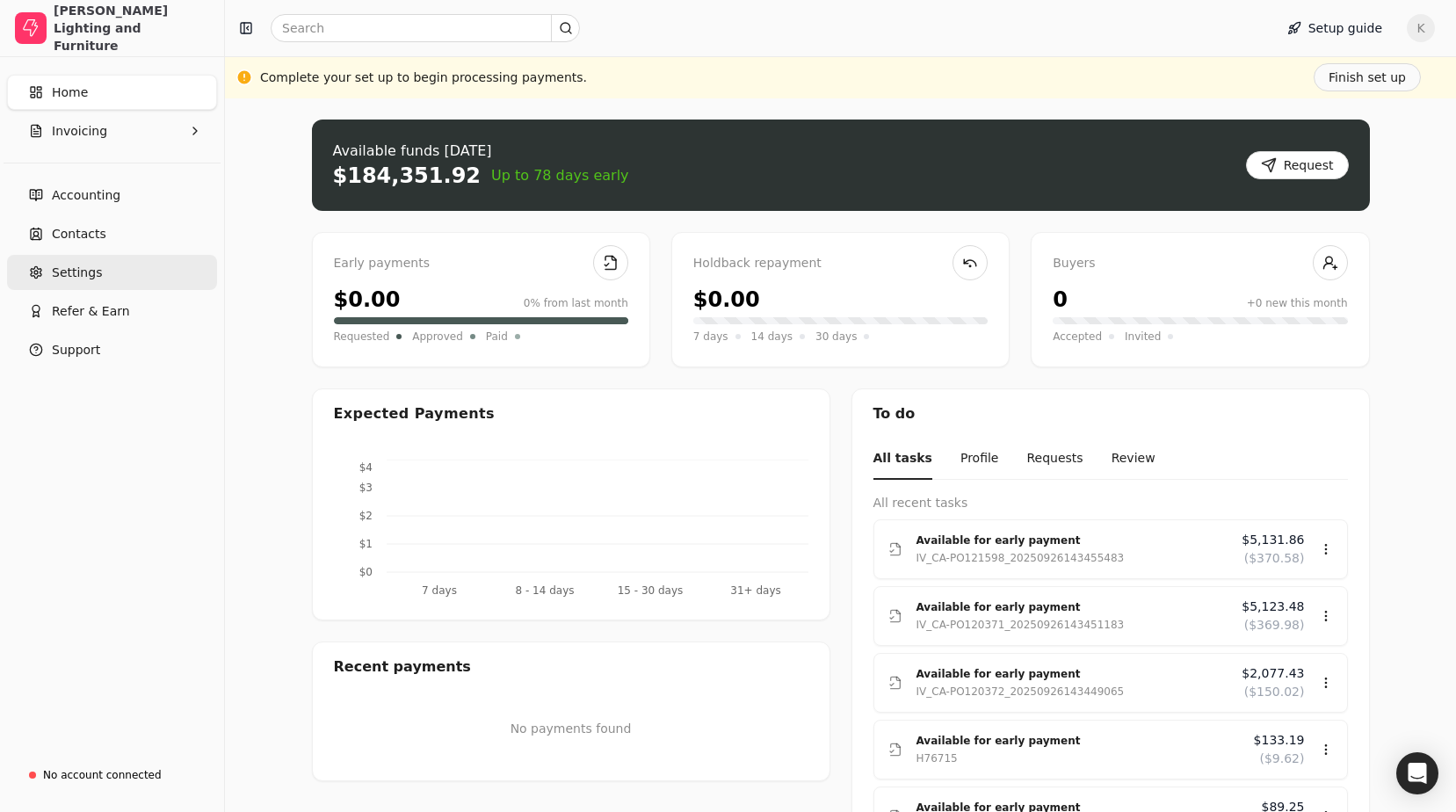
click at [94, 268] on span "Settings" at bounding box center [77, 272] width 50 height 19
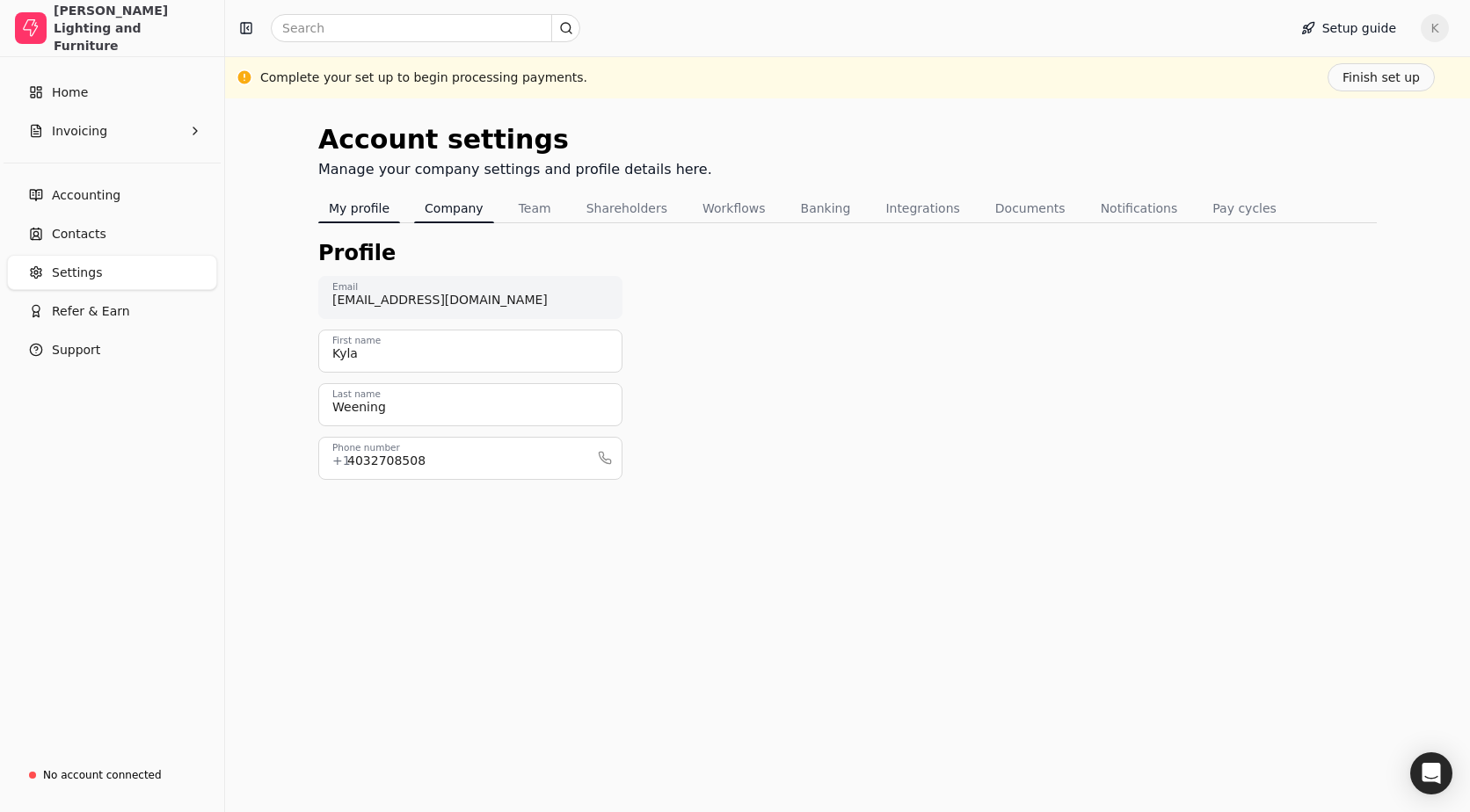
click at [455, 216] on button "Company" at bounding box center [454, 207] width 80 height 28
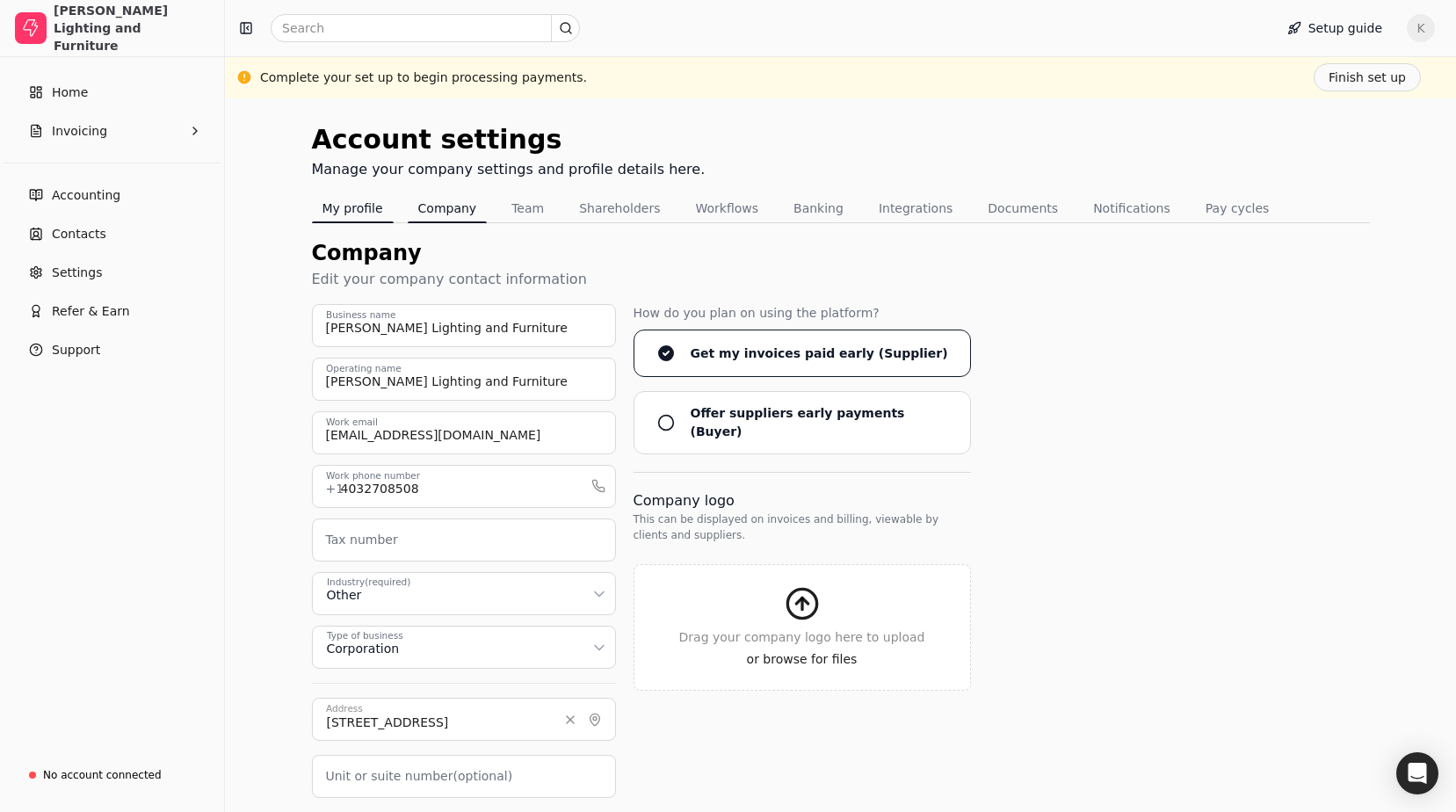
click at [371, 198] on button "My profile" at bounding box center [352, 207] width 82 height 28
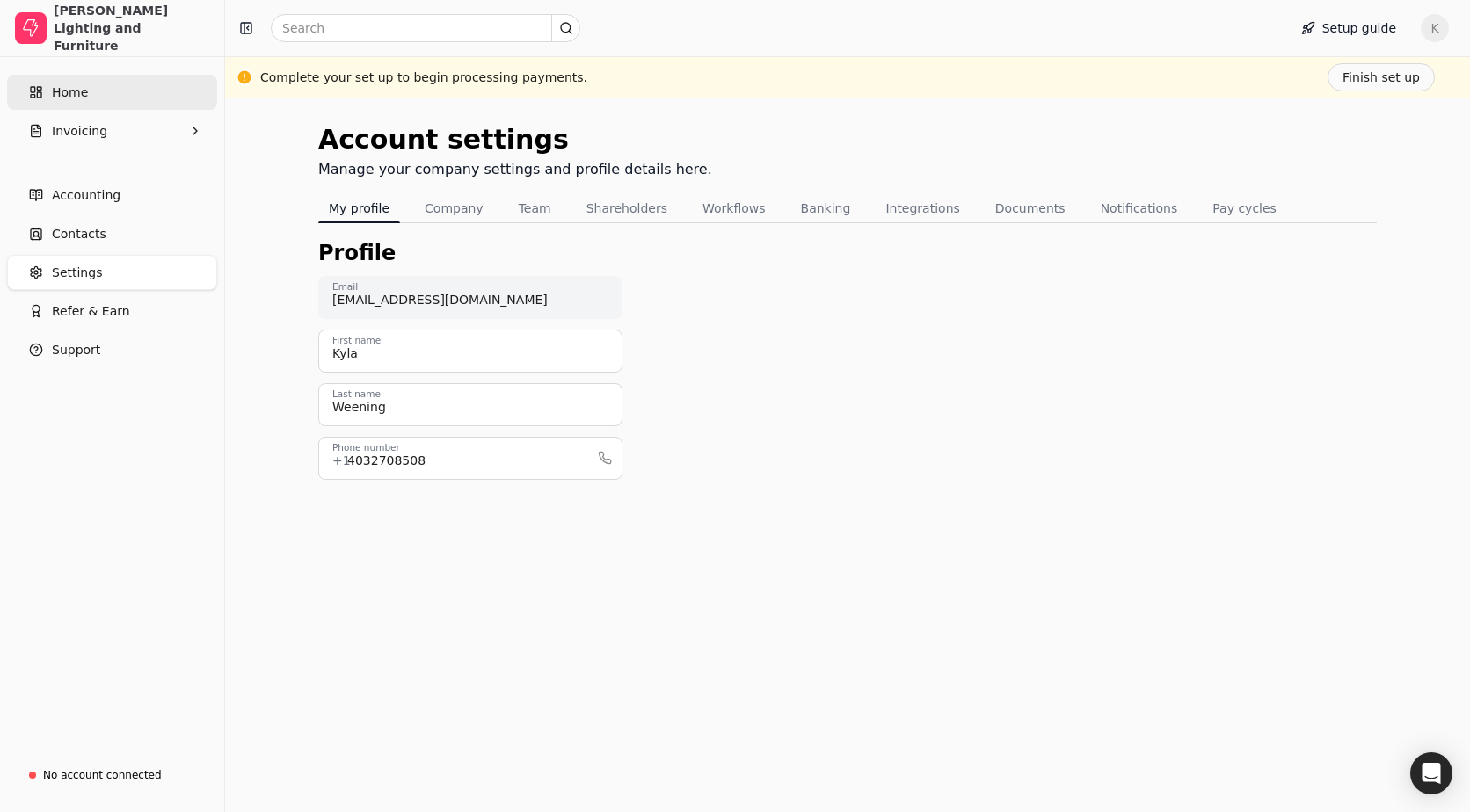
click at [111, 98] on link "Home" at bounding box center [112, 92] width 210 height 35
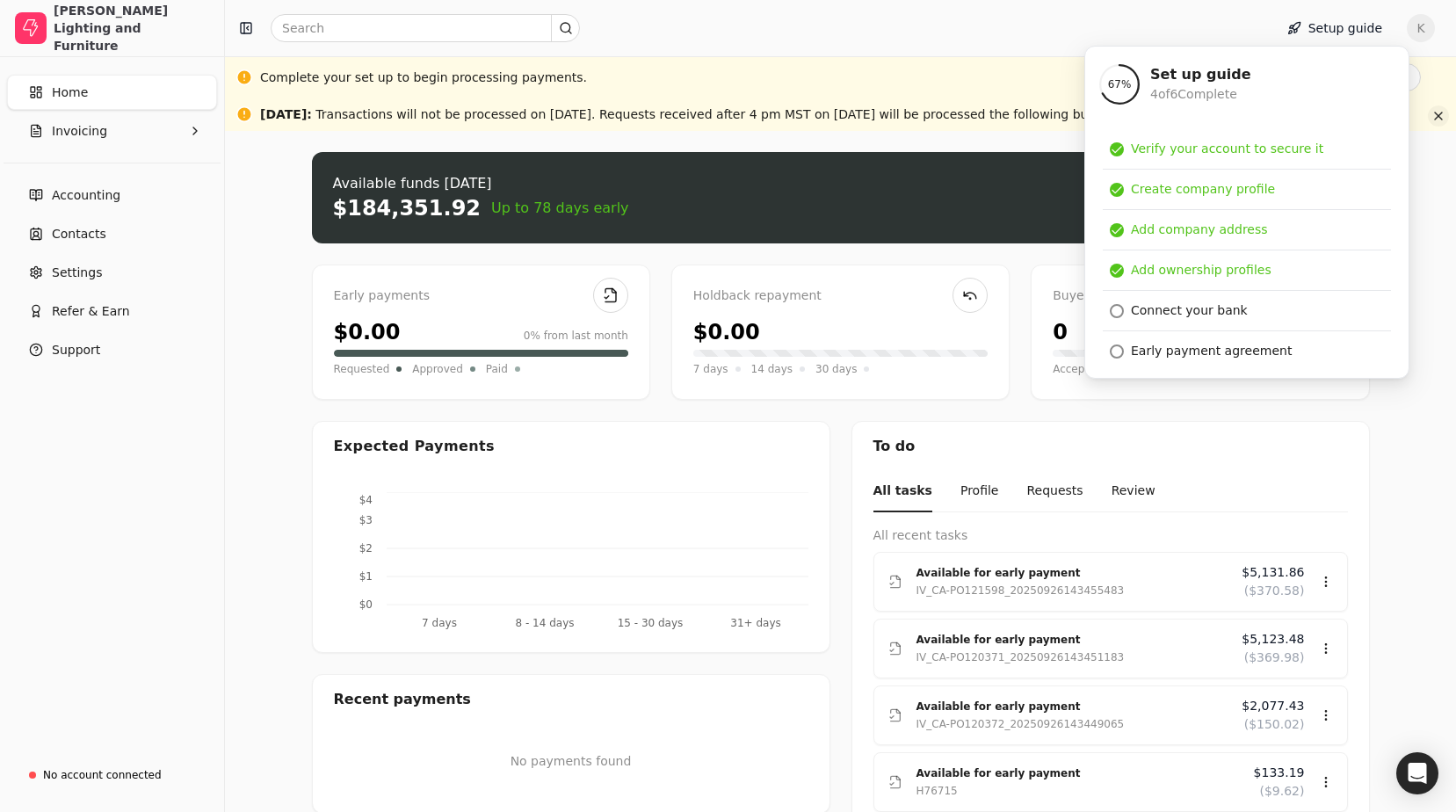
click at [1433, 118] on button "button" at bounding box center [1438, 115] width 21 height 21
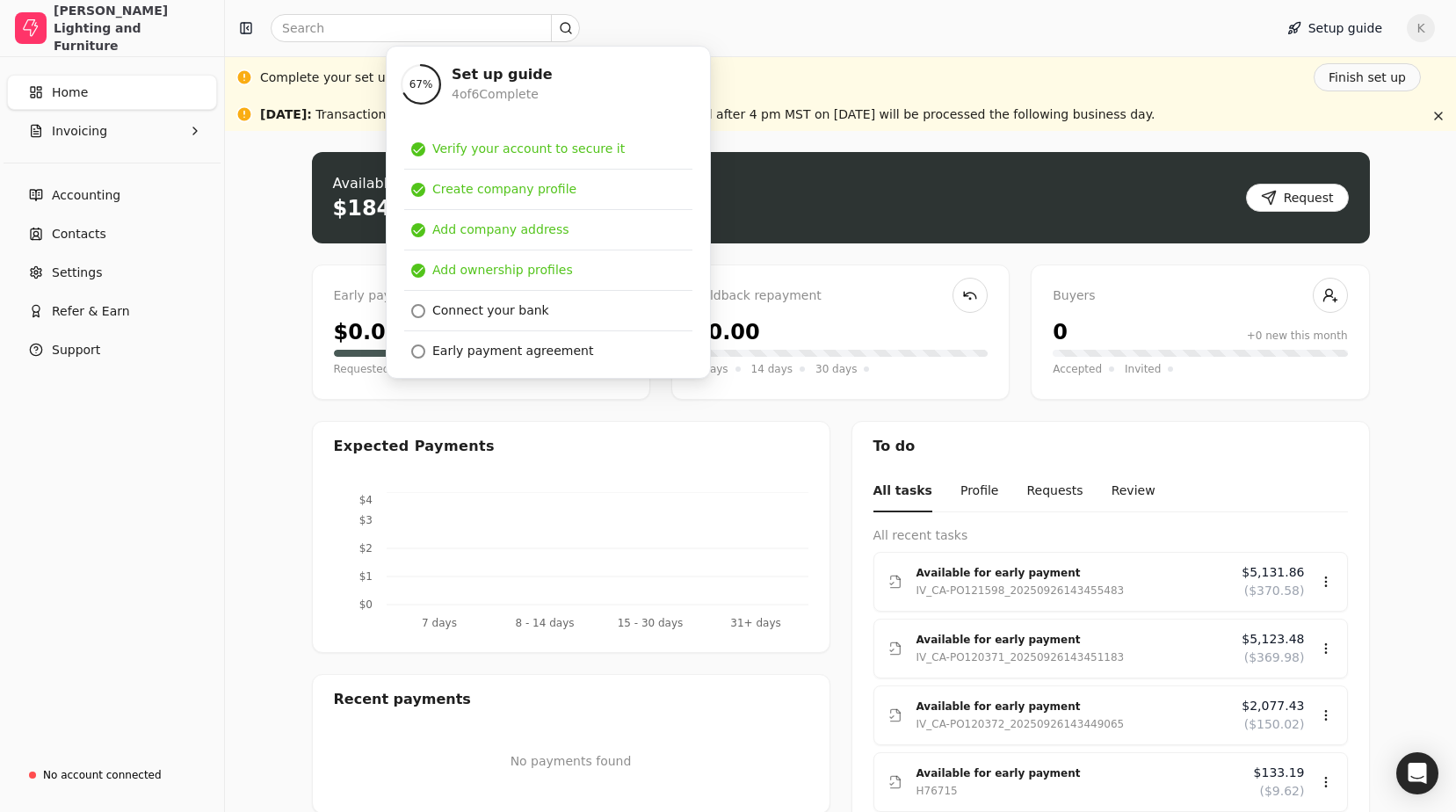
click at [710, 248] on div "Upload file: Drag your invoice here to upload or browse for files Available fun…" at bounding box center [840, 543] width 1231 height 825
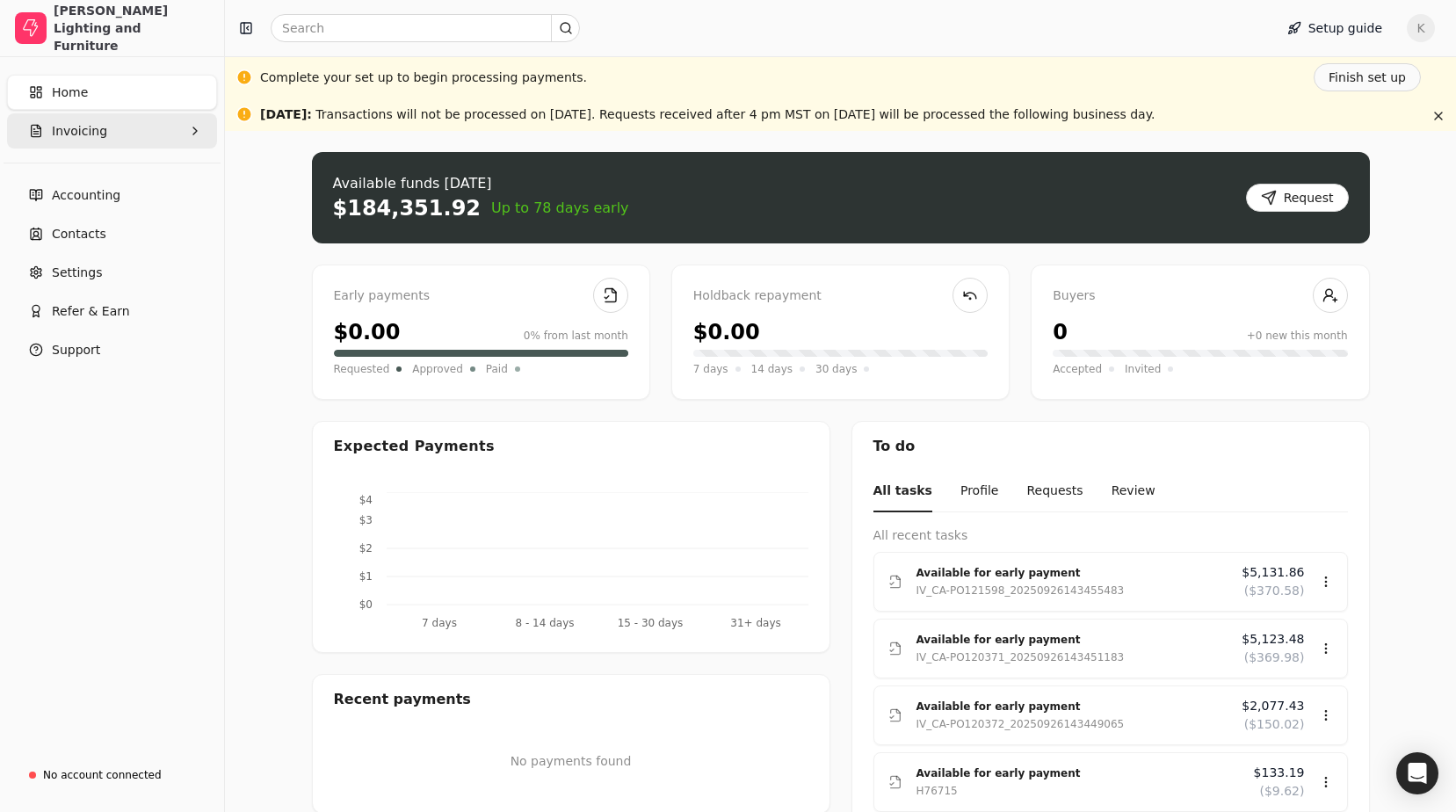
click at [75, 140] on span "Invoicing" at bounding box center [80, 131] width 56 height 19
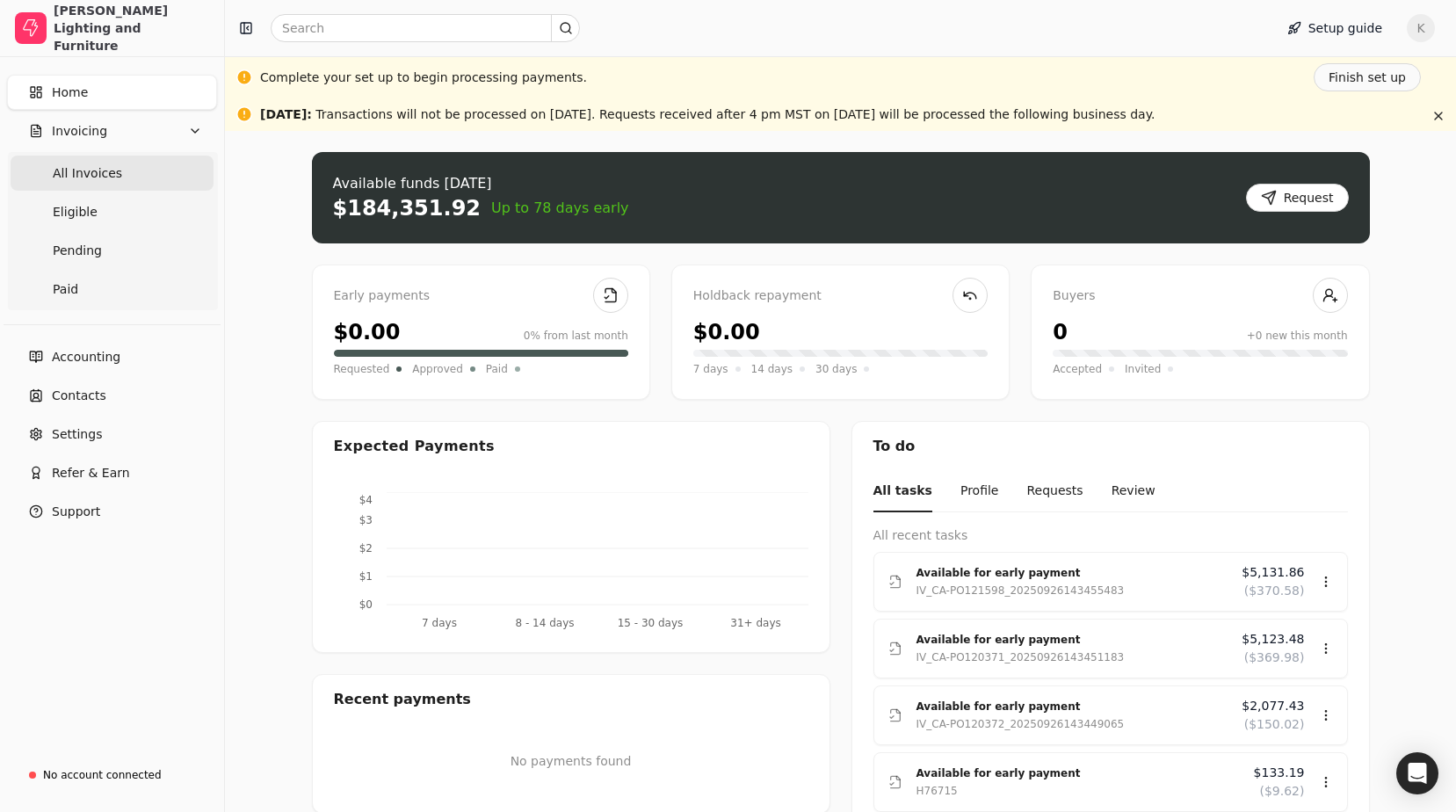
click at [82, 159] on Invoices "All Invoices" at bounding box center [112, 172] width 203 height 35
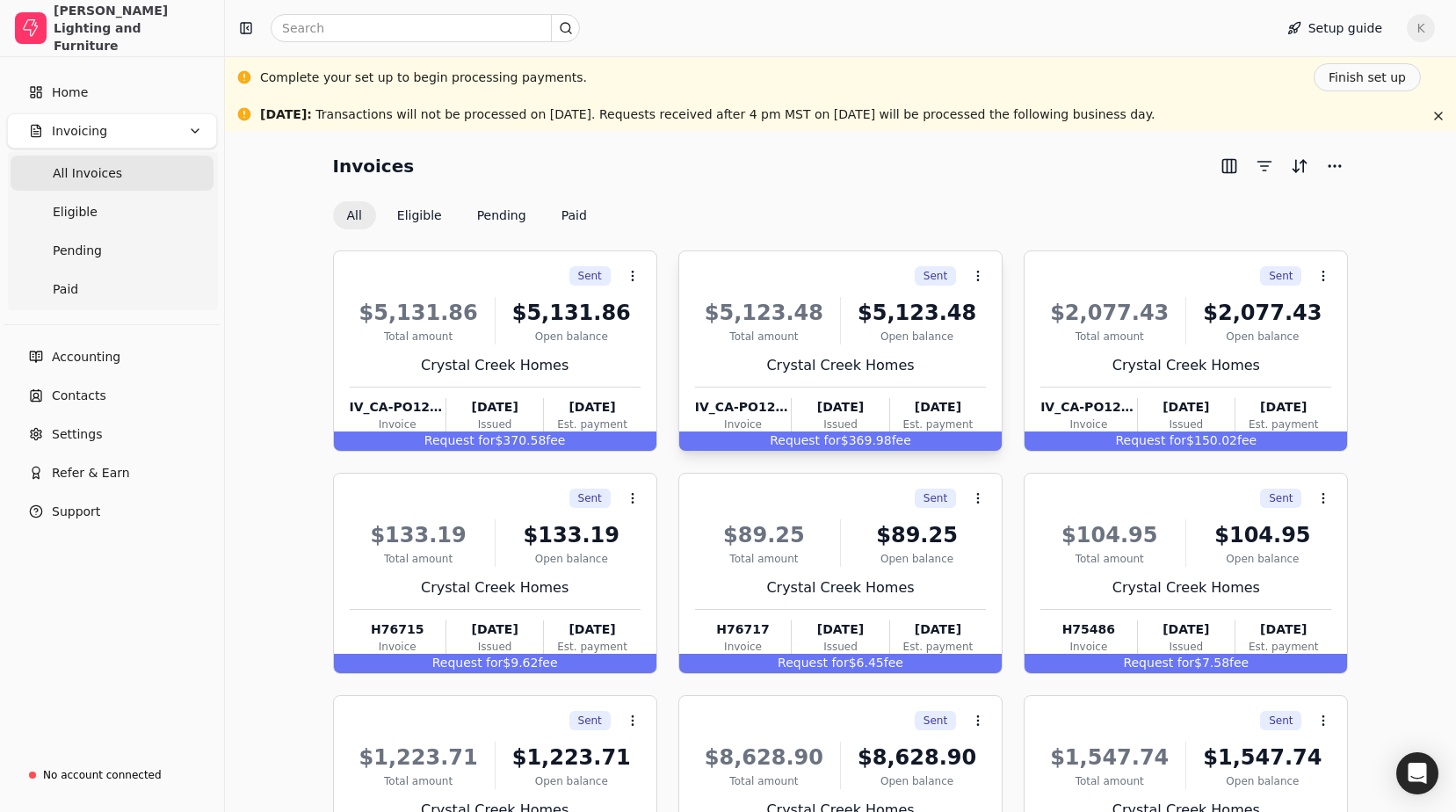
scroll to position [182, 0]
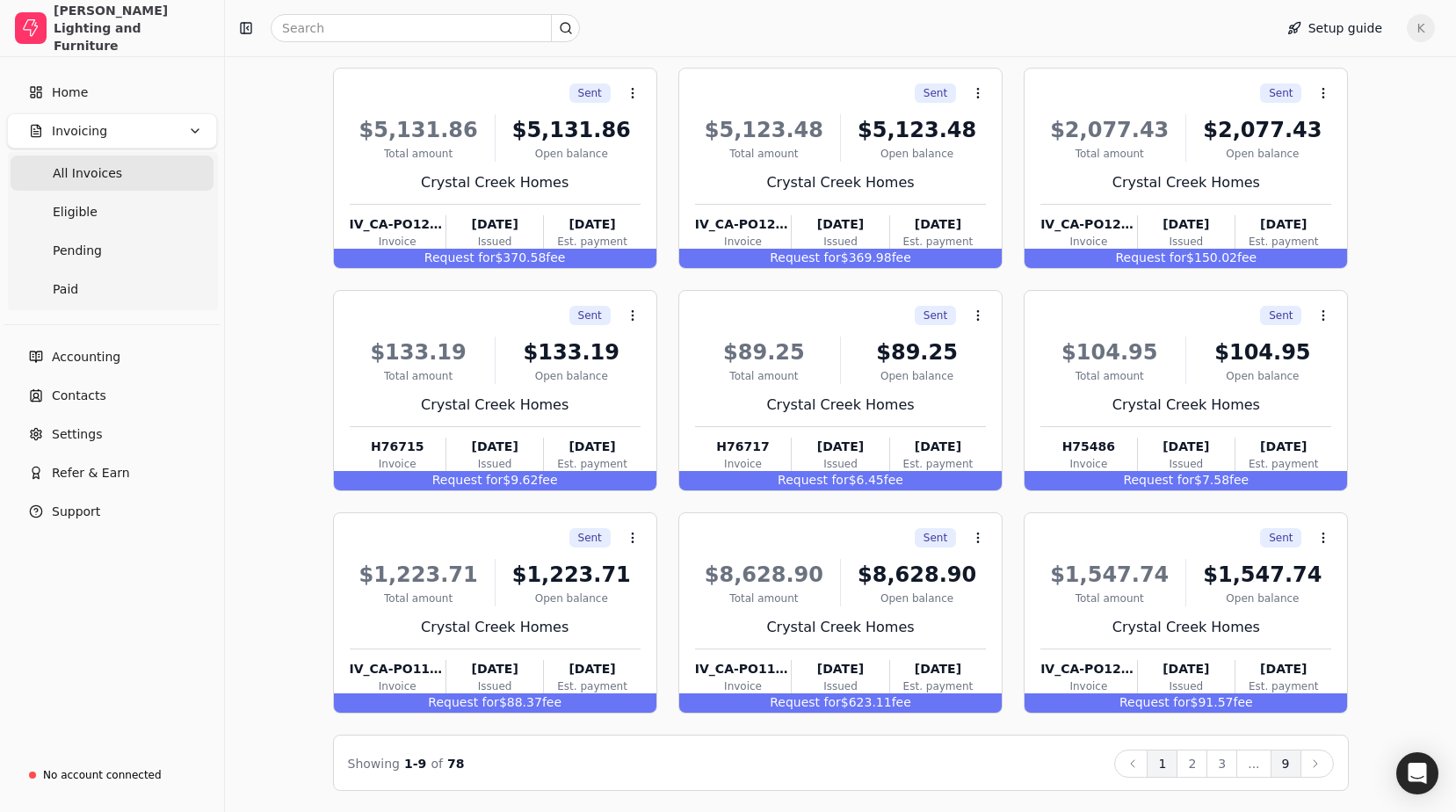
click at [710, 411] on button "9" at bounding box center [1285, 763] width 31 height 28
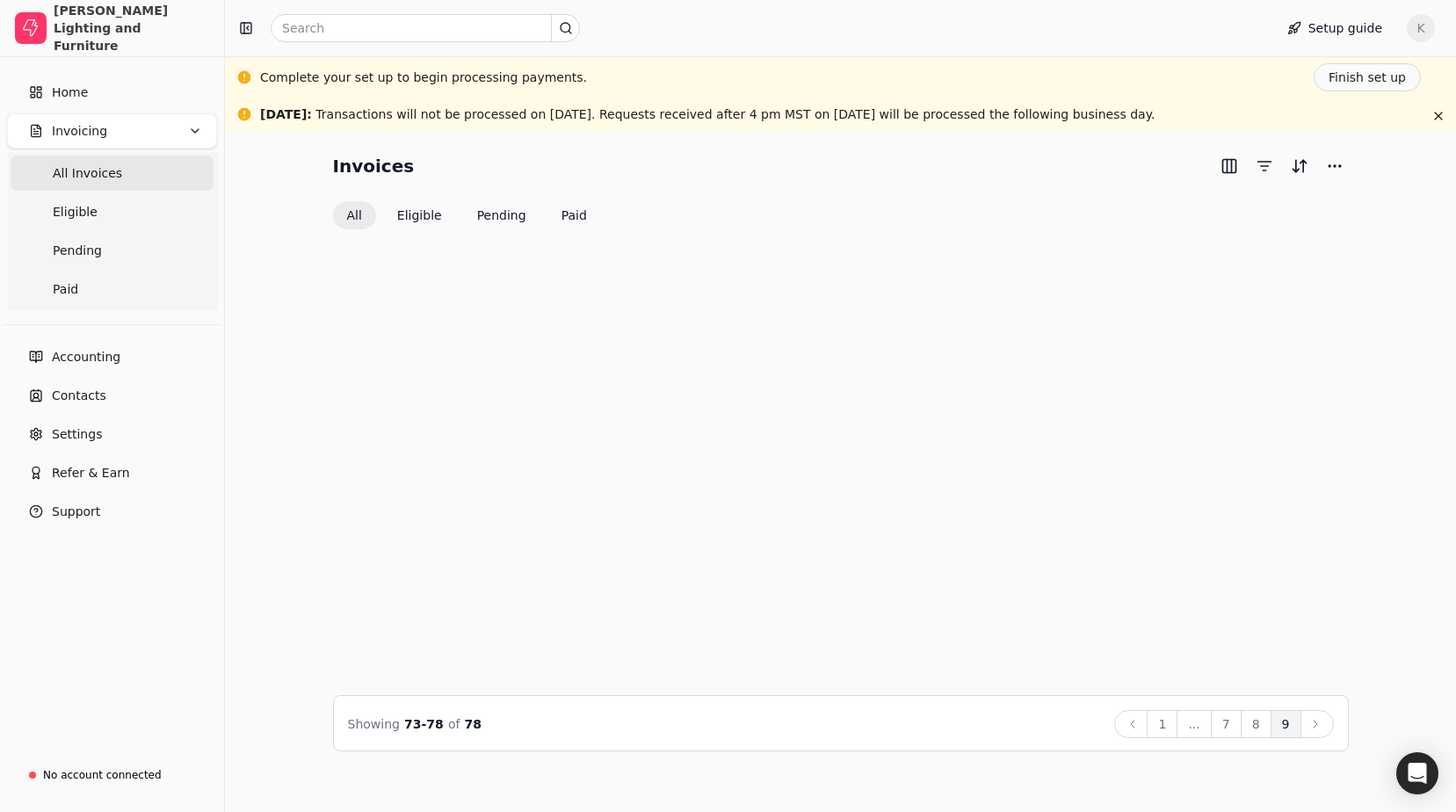
scroll to position [0, 0]
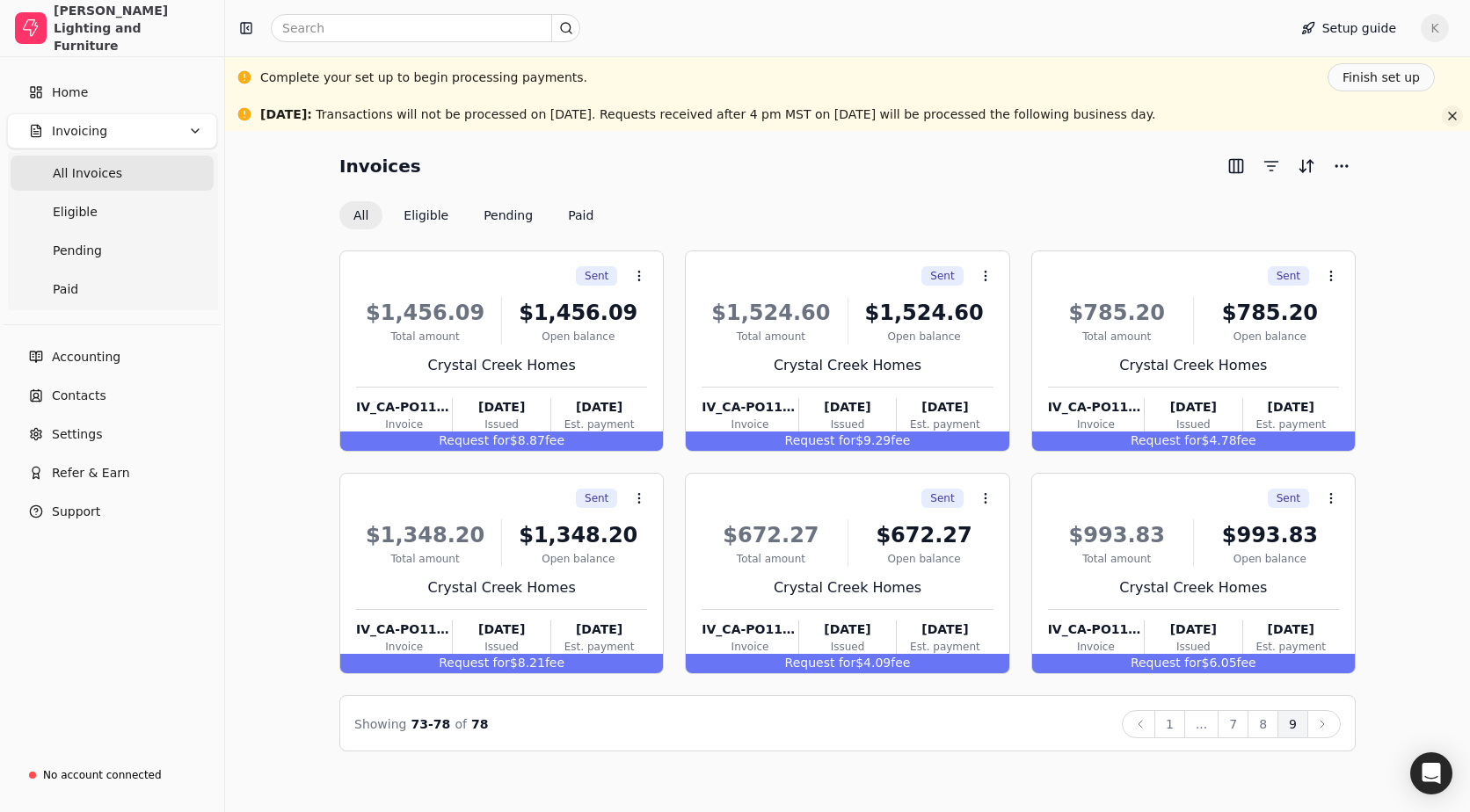
click at [710, 107] on button "button" at bounding box center [1451, 115] width 21 height 21
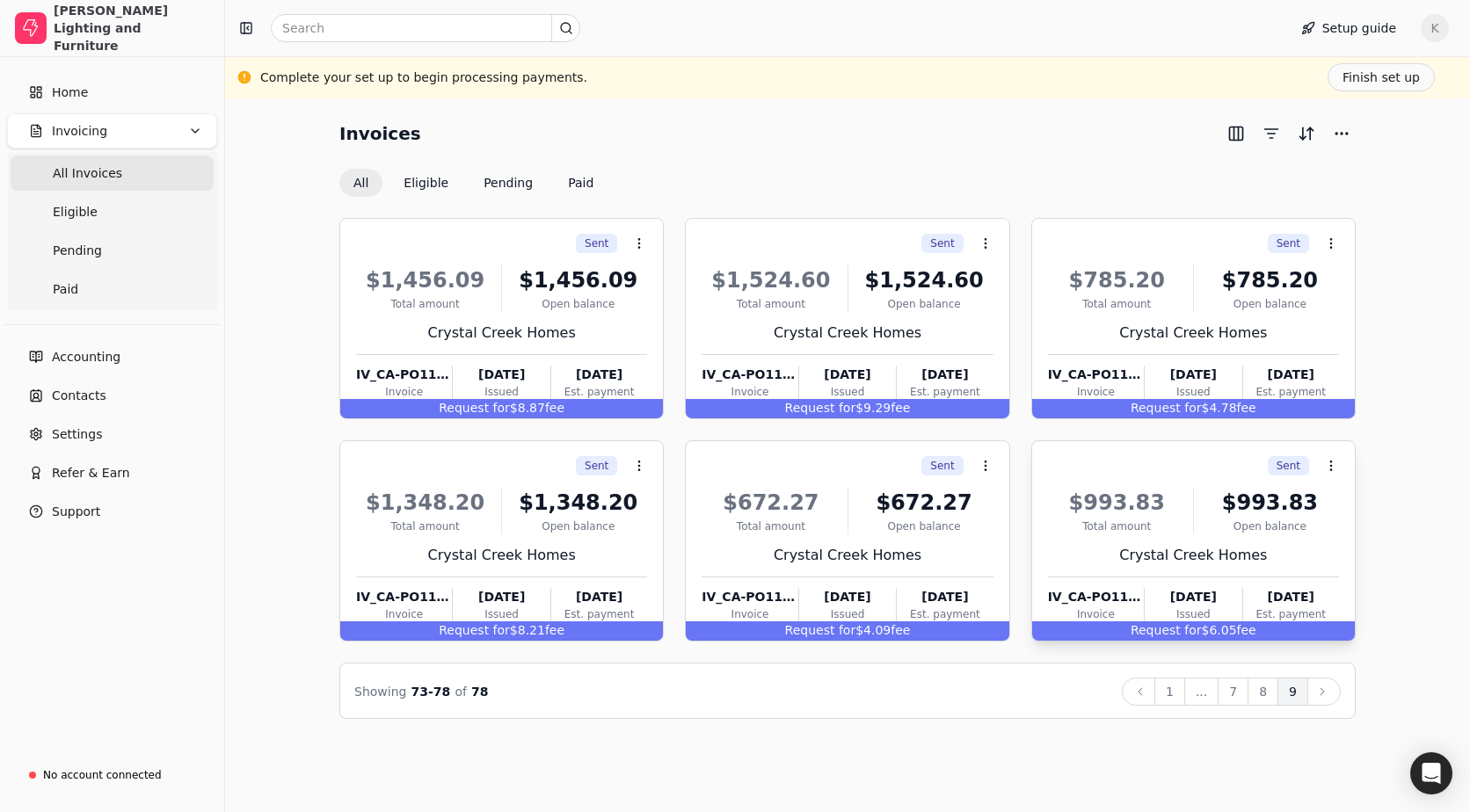
click at [710, 411] on div "IV_CA-PO117861_20250616224057825" at bounding box center [1095, 596] width 96 height 19
click at [710, 411] on span "Open" at bounding box center [1190, 509] width 32 height 19
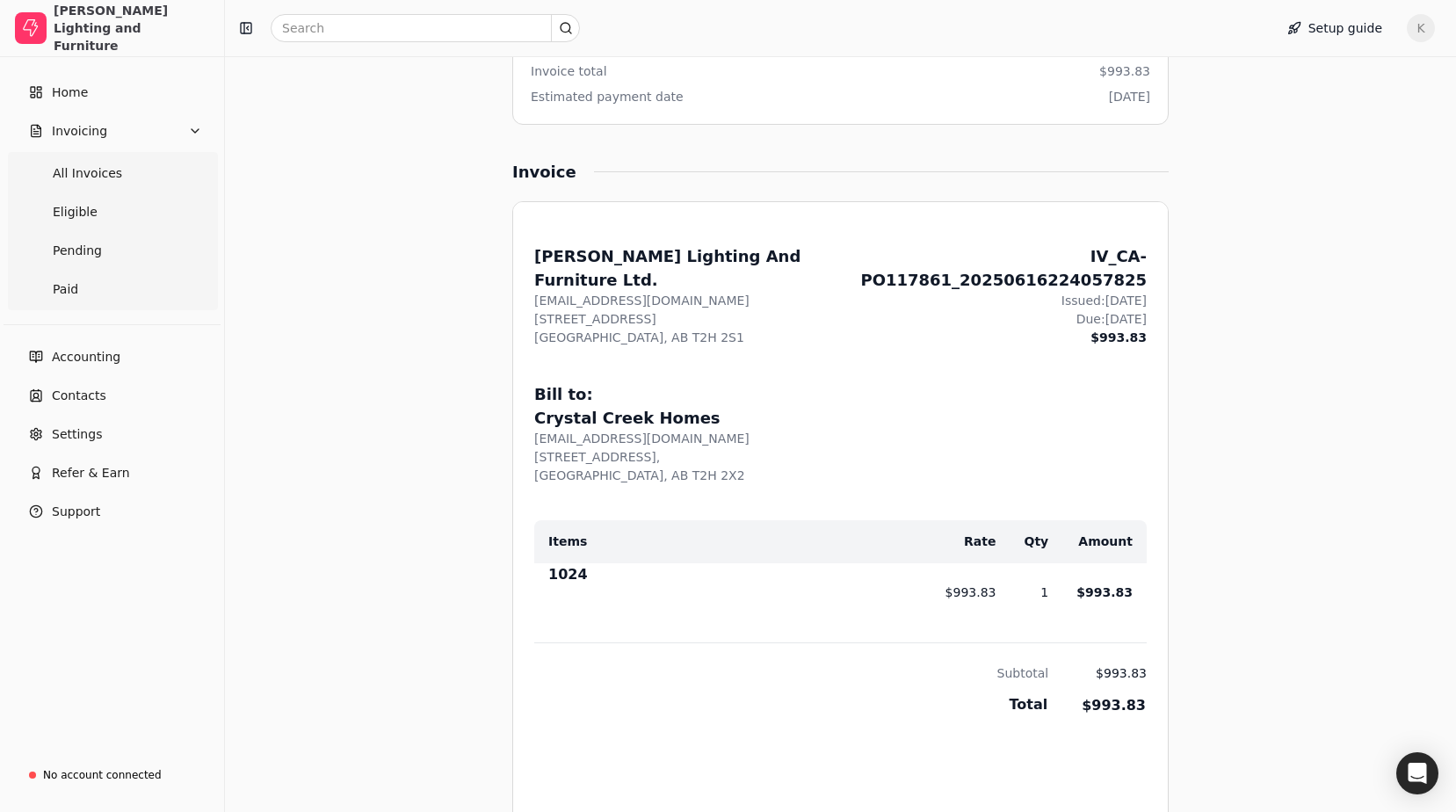
scroll to position [176, 0]
